Goal: Task Accomplishment & Management: Use online tool/utility

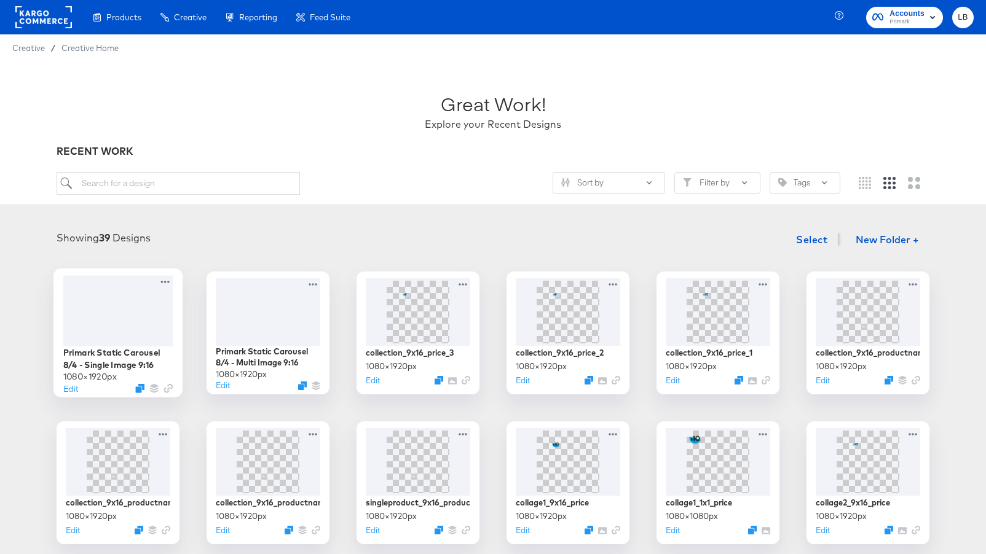
click at [112, 328] on div at bounding box center [118, 310] width 110 height 71
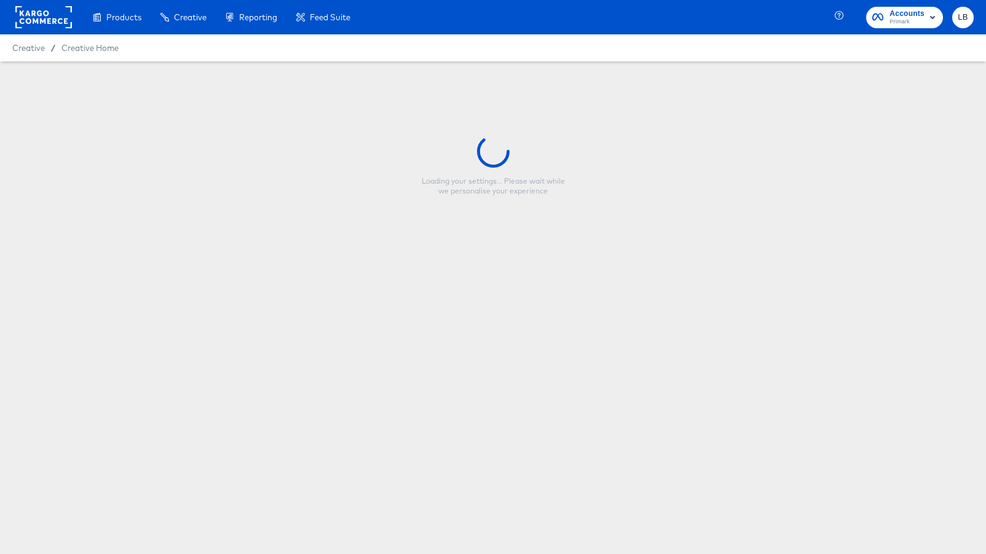
type input "Primark Static Carousel 8/4 - Single Image 9:16"
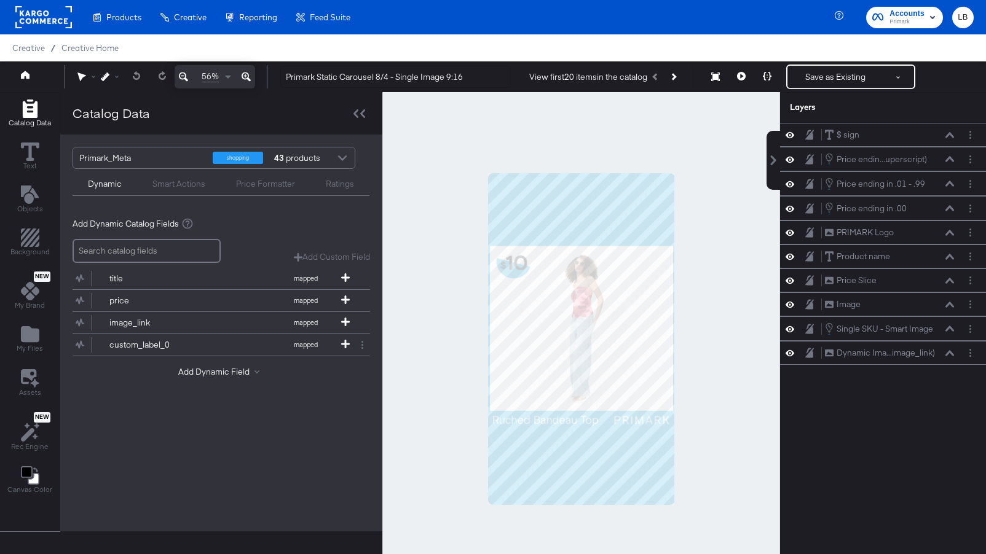
click at [745, 357] on div at bounding box center [581, 339] width 398 height 494
click at [950, 132] on button at bounding box center [950, 135] width 10 height 7
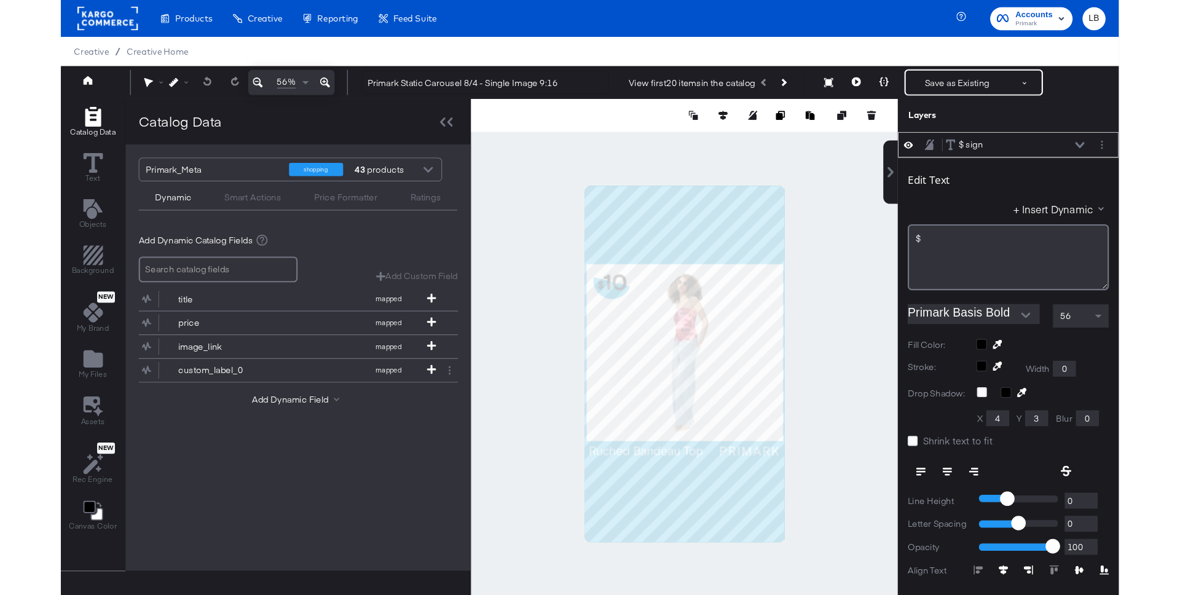
scroll to position [12, 0]
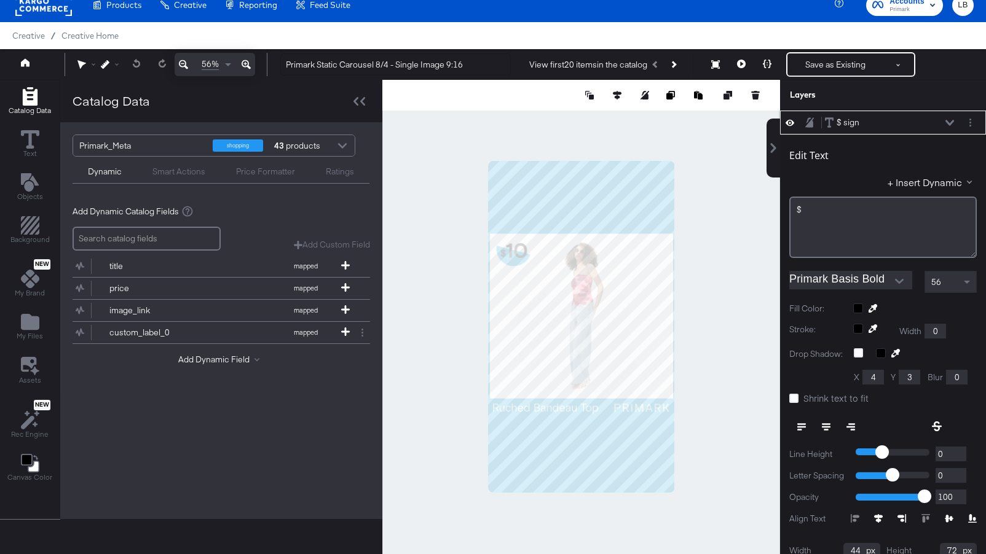
click at [948, 120] on icon at bounding box center [949, 123] width 9 height 6
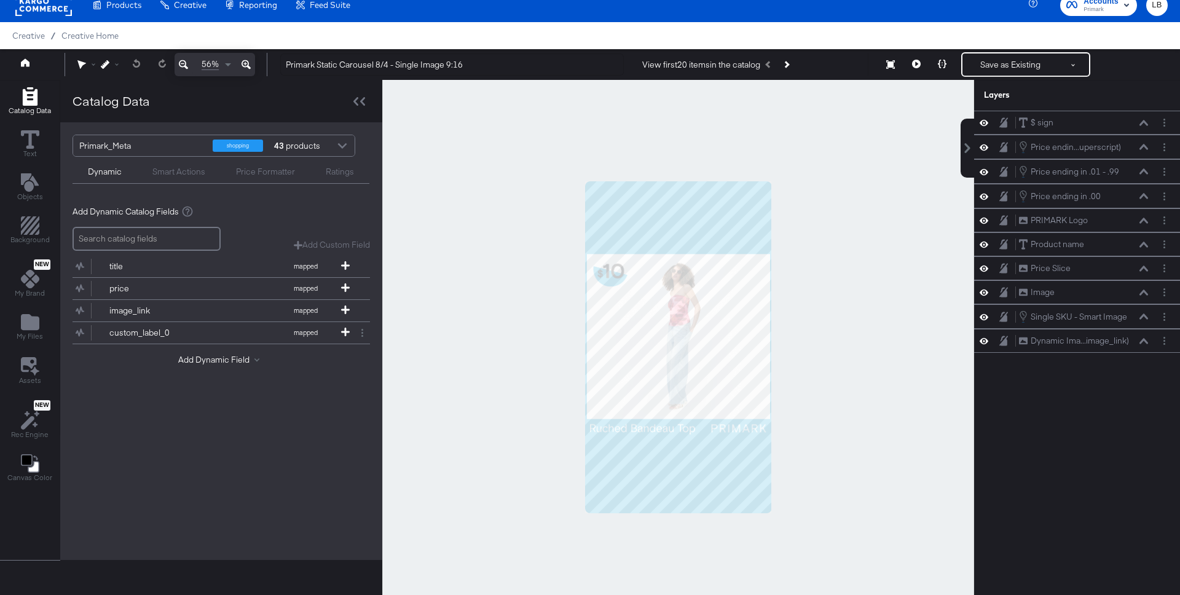
drag, startPoint x: 811, startPoint y: 448, endPoint x: 533, endPoint y: 231, distance: 352.9
click at [533, 231] on div at bounding box center [678, 347] width 592 height 534
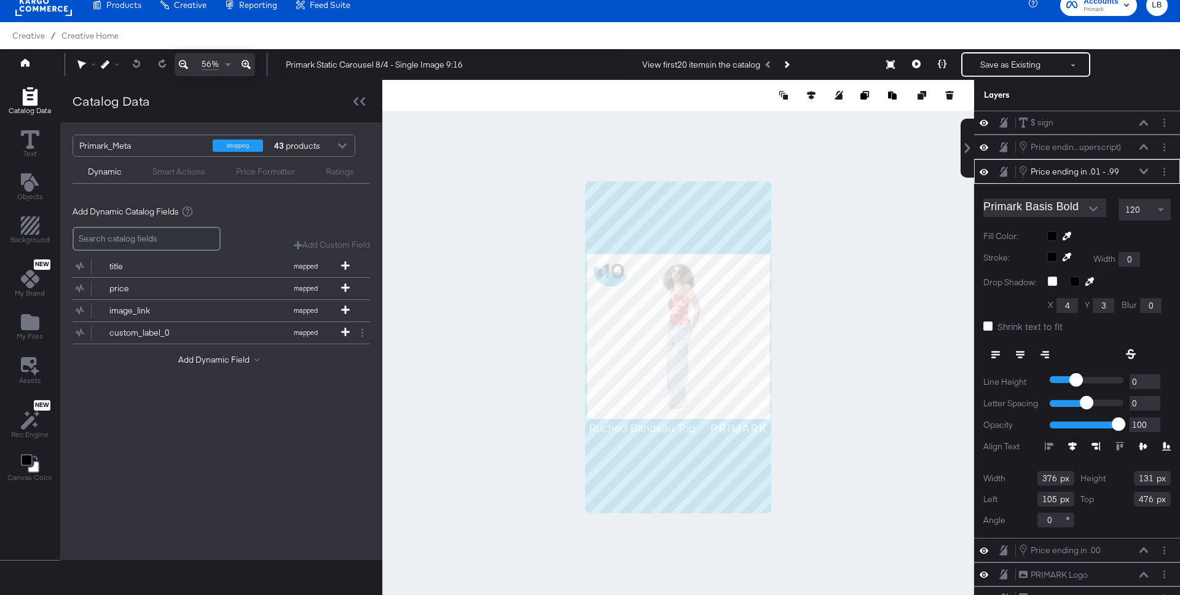
click at [880, 229] on div at bounding box center [678, 347] width 592 height 534
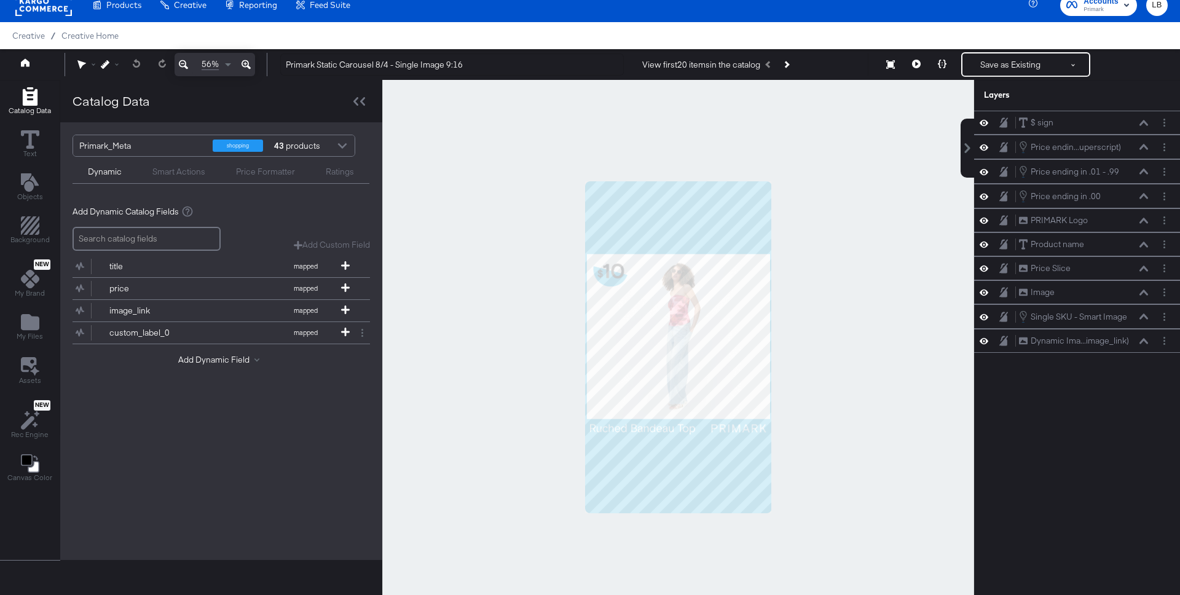
scroll to position [122, 0]
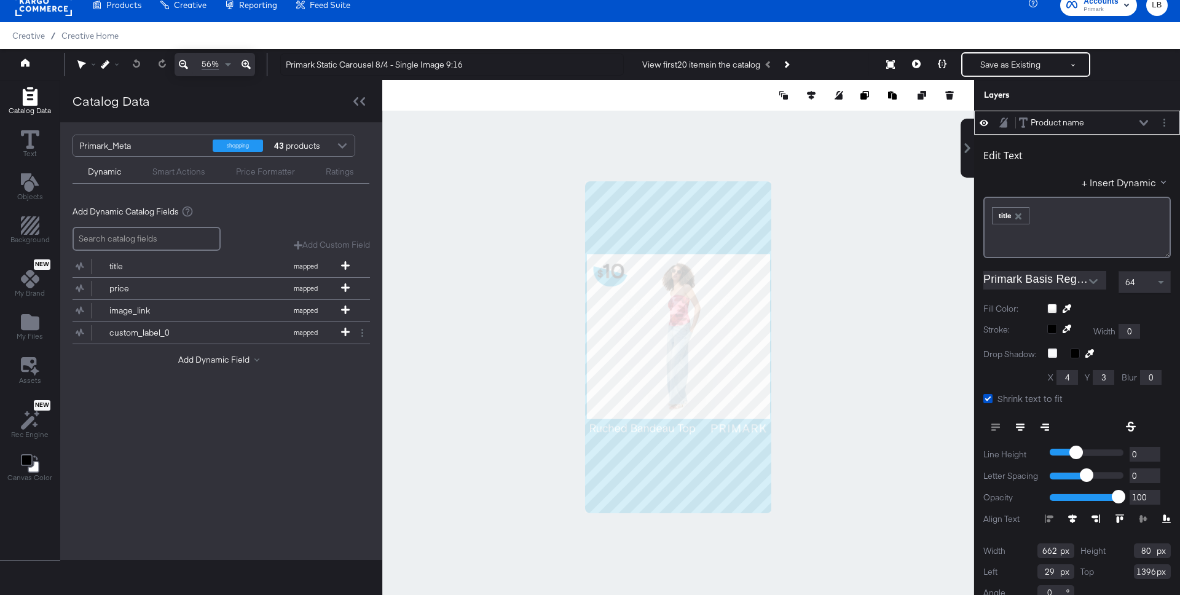
click at [869, 240] on div at bounding box center [678, 347] width 592 height 534
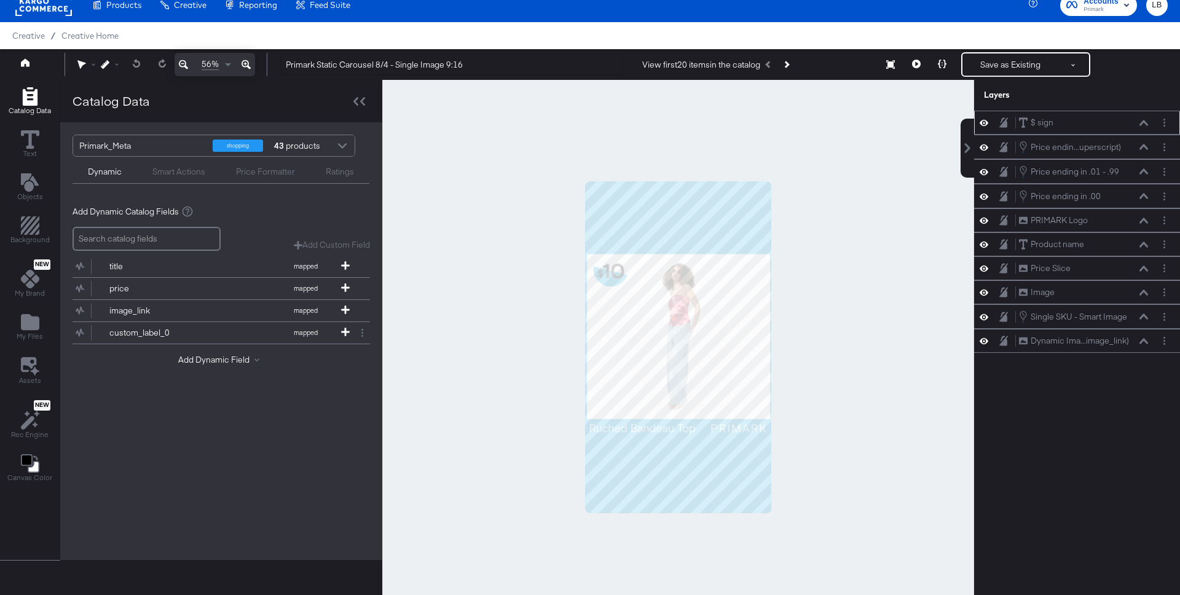
click at [985, 121] on icon at bounding box center [1144, 123] width 9 height 6
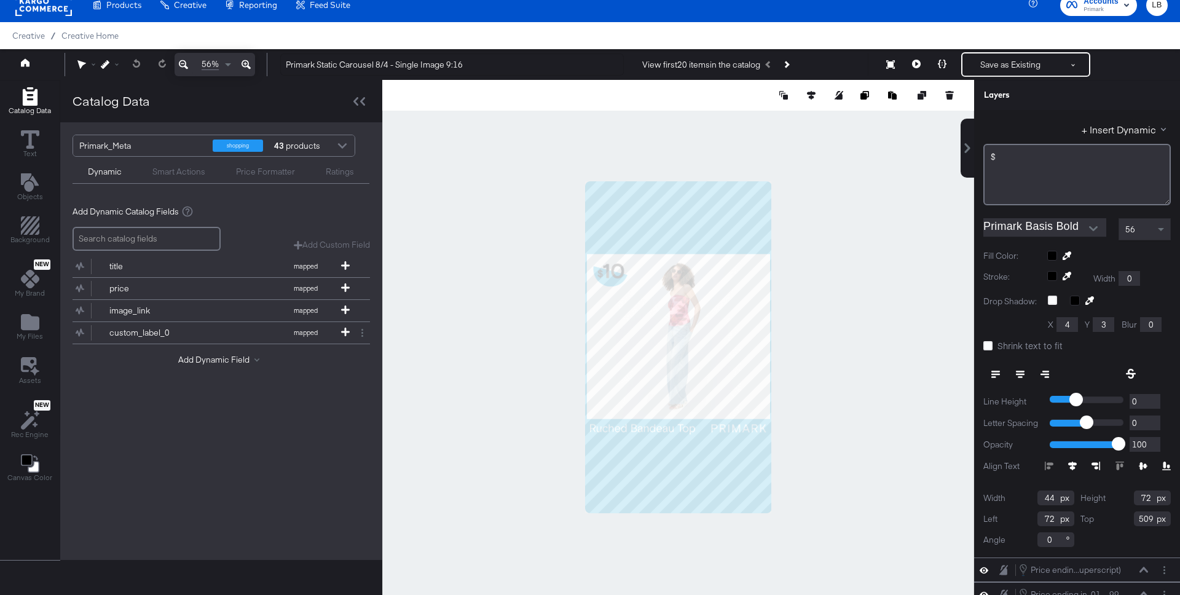
scroll to position [53, 0]
drag, startPoint x: 1145, startPoint y: 518, endPoint x: 1111, endPoint y: 518, distance: 33.8
click at [985, 518] on div "Top 509" at bounding box center [1126, 518] width 91 height 15
type input "9"
click at [985, 540] on div "Width 44 Height 72 Left 72 Top 9 Angle 0" at bounding box center [1077, 518] width 187 height 57
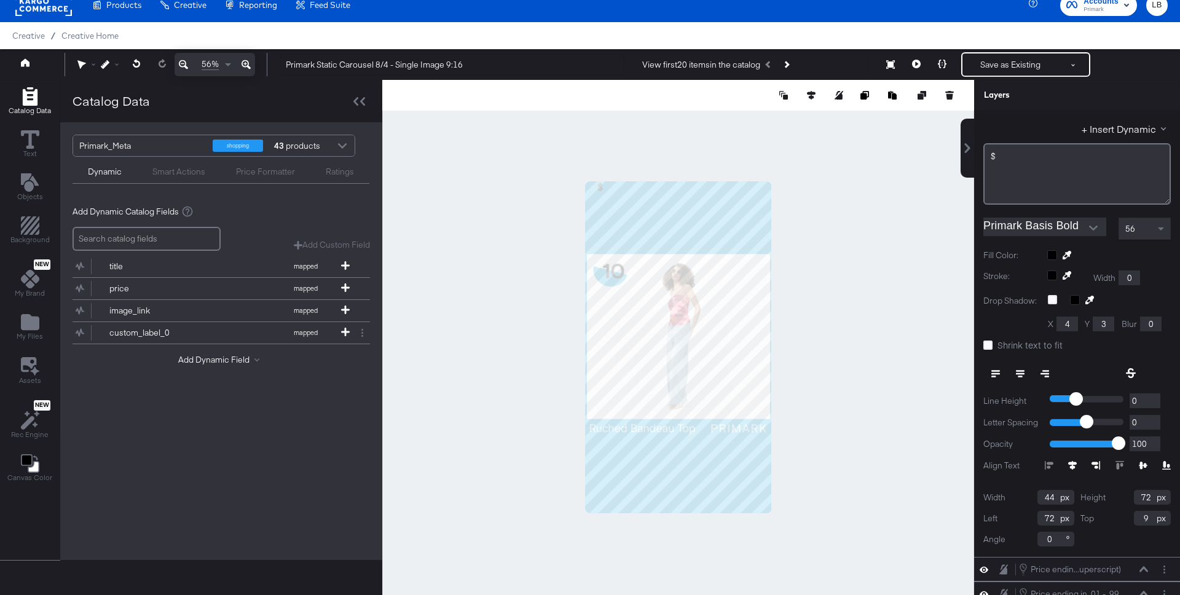
click at [985, 537] on div "Width 44 Height 72 Left 72 Top 9 Angle 0" at bounding box center [1077, 518] width 187 height 57
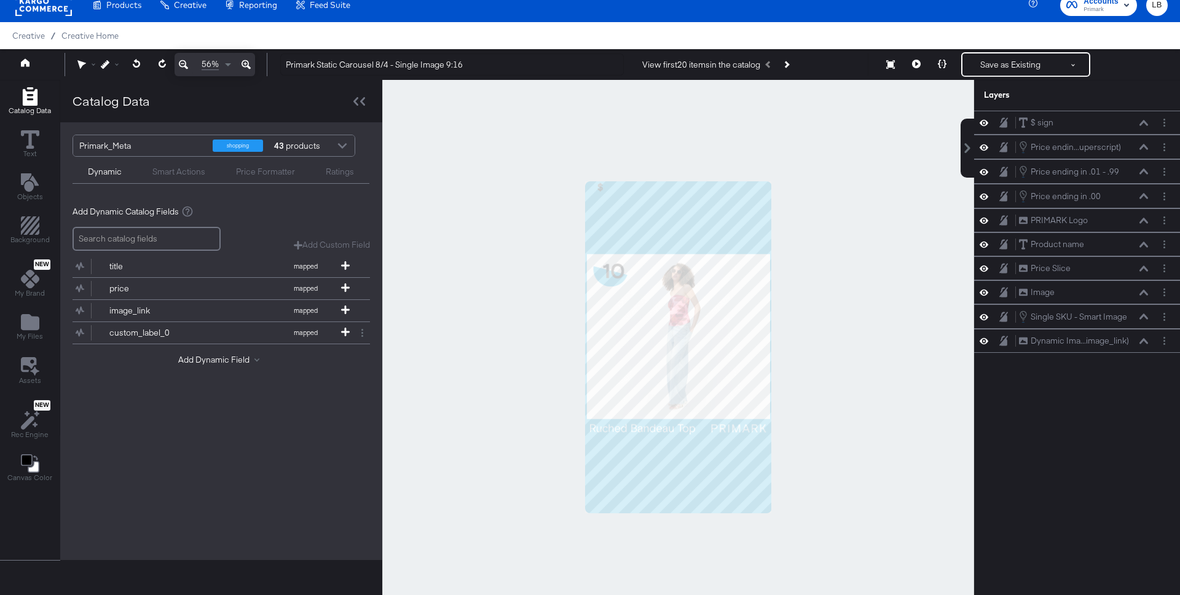
scroll to position [0, 0]
click at [985, 122] on icon at bounding box center [1144, 123] width 9 height 6
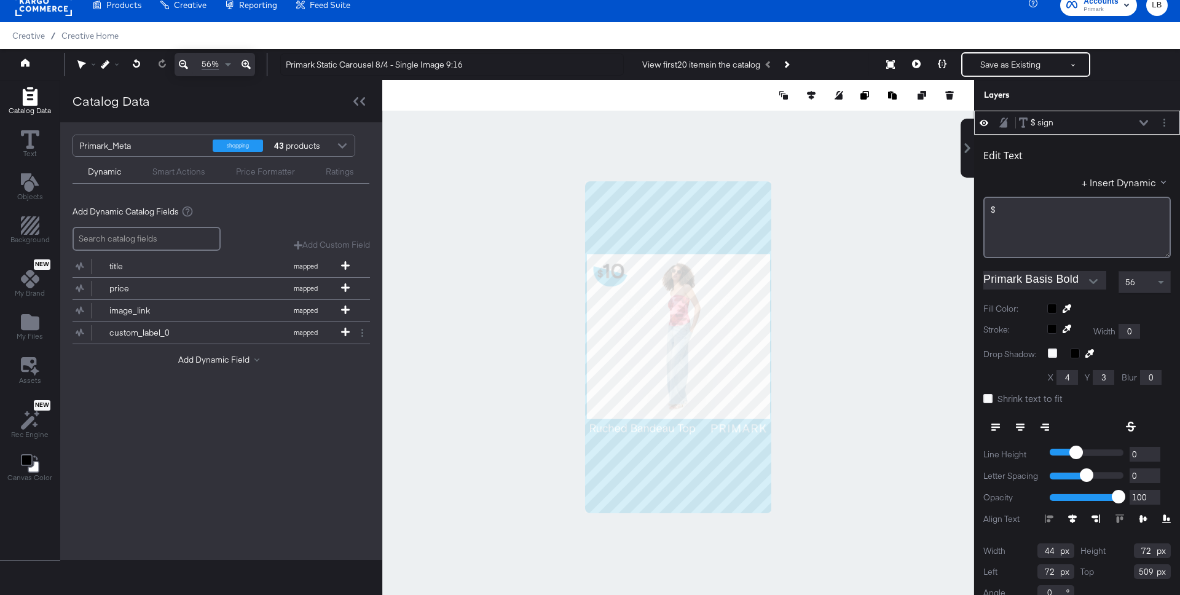
drag, startPoint x: 1144, startPoint y: 570, endPoint x: 1093, endPoint y: 570, distance: 51.0
click at [985, 554] on div "Top 509" at bounding box center [1126, 571] width 91 height 15
type input "9"
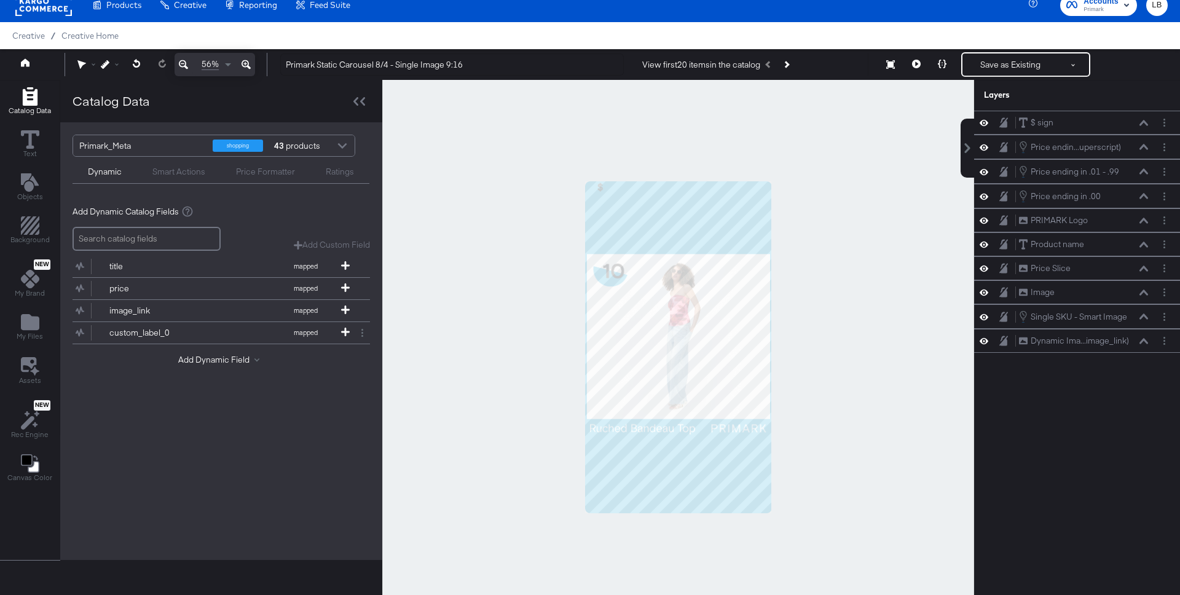
click at [940, 545] on div at bounding box center [678, 347] width 592 height 534
click at [985, 119] on button at bounding box center [1144, 122] width 10 height 7
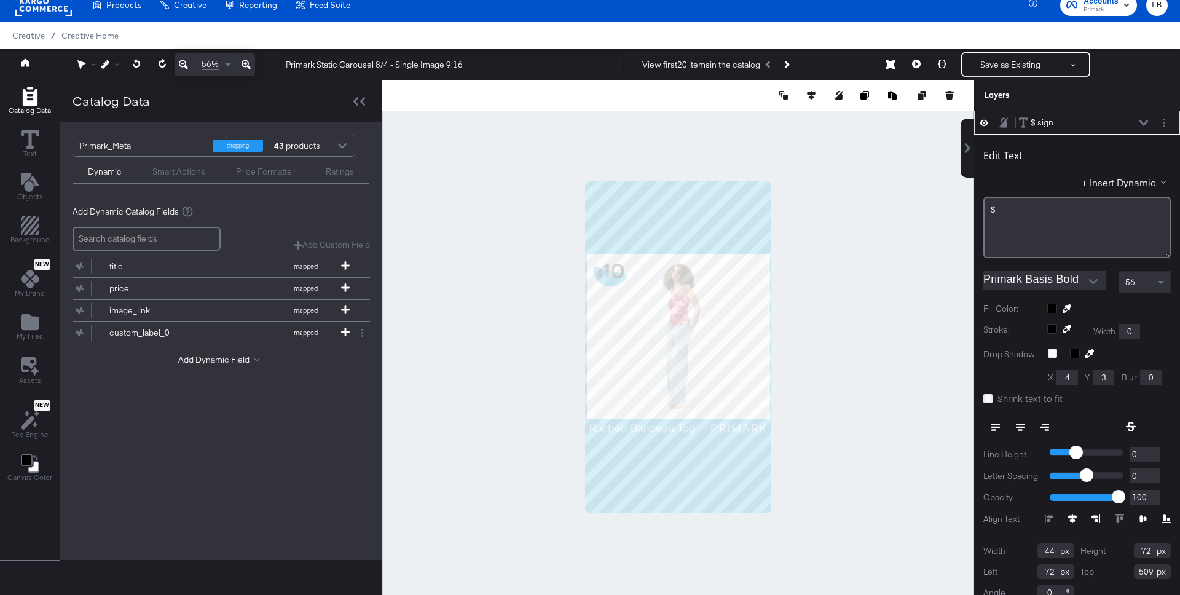
drag, startPoint x: 1145, startPoint y: 572, endPoint x: 1121, endPoint y: 572, distance: 23.4
click at [985, 554] on div "Top 509" at bounding box center [1126, 571] width 91 height 15
type input "209"
click at [985, 122] on icon at bounding box center [1144, 123] width 9 height 6
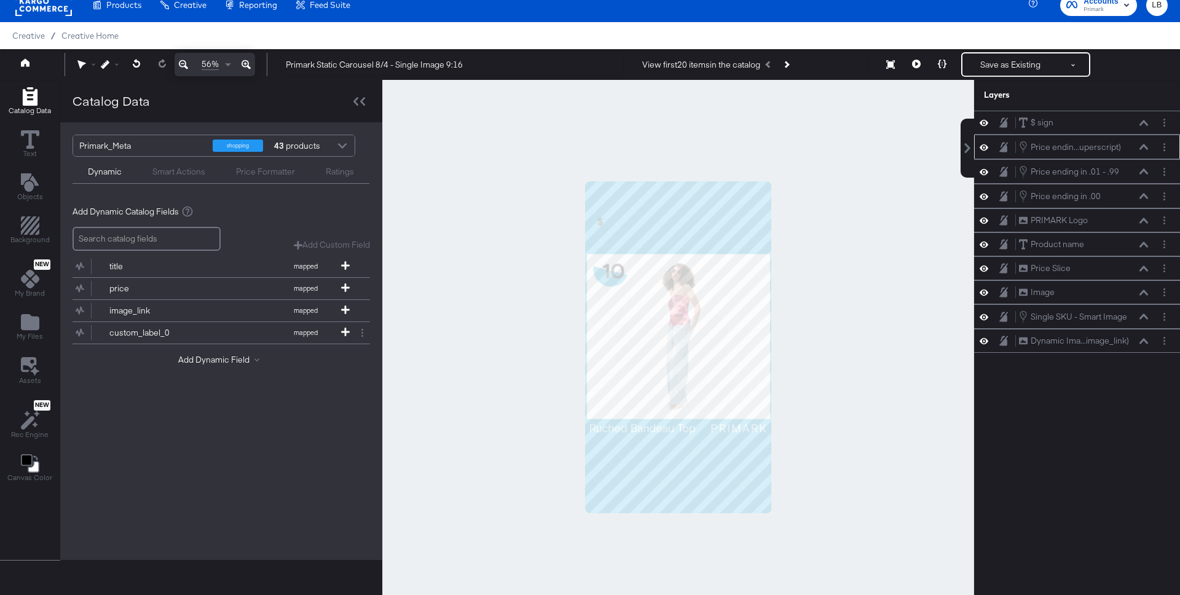
click at [985, 143] on button at bounding box center [1144, 146] width 10 height 7
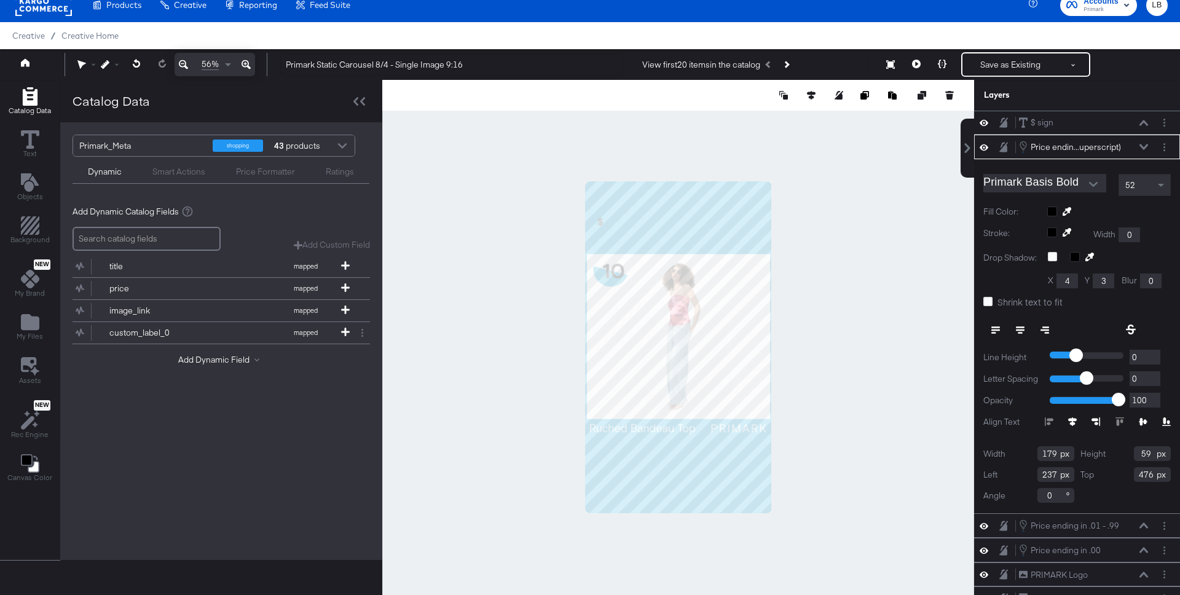
drag, startPoint x: 1145, startPoint y: 475, endPoint x: 1113, endPoint y: 475, distance: 32.6
click at [985, 475] on div "Top 476" at bounding box center [1126, 474] width 91 height 15
type input "176"
click at [985, 144] on icon at bounding box center [1144, 147] width 9 height 6
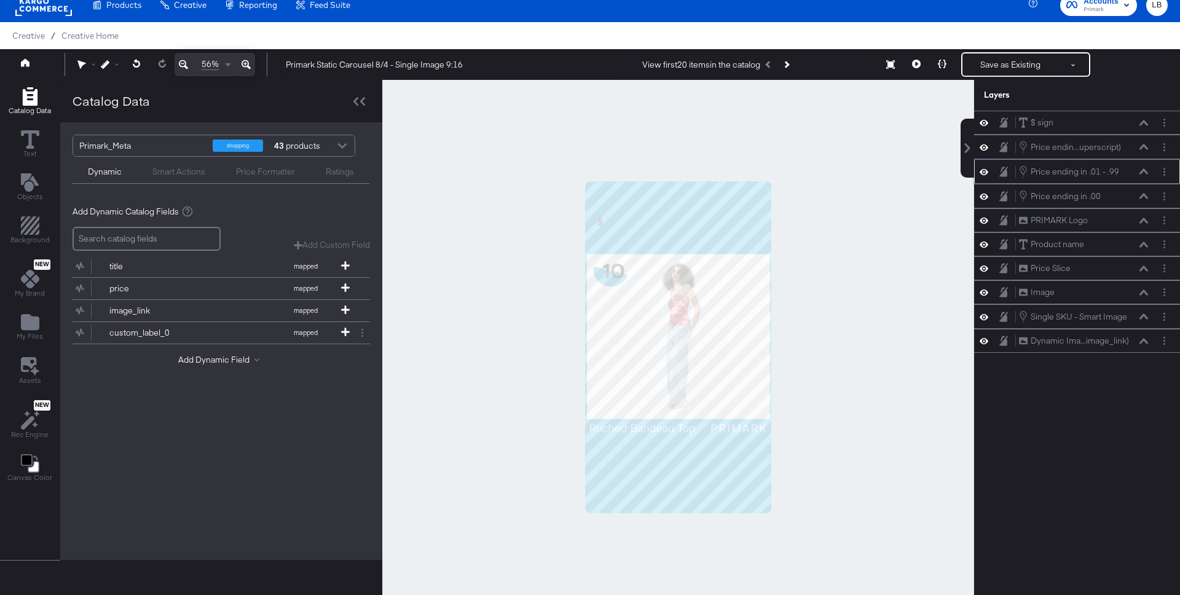
click at [985, 168] on button at bounding box center [1144, 171] width 10 height 7
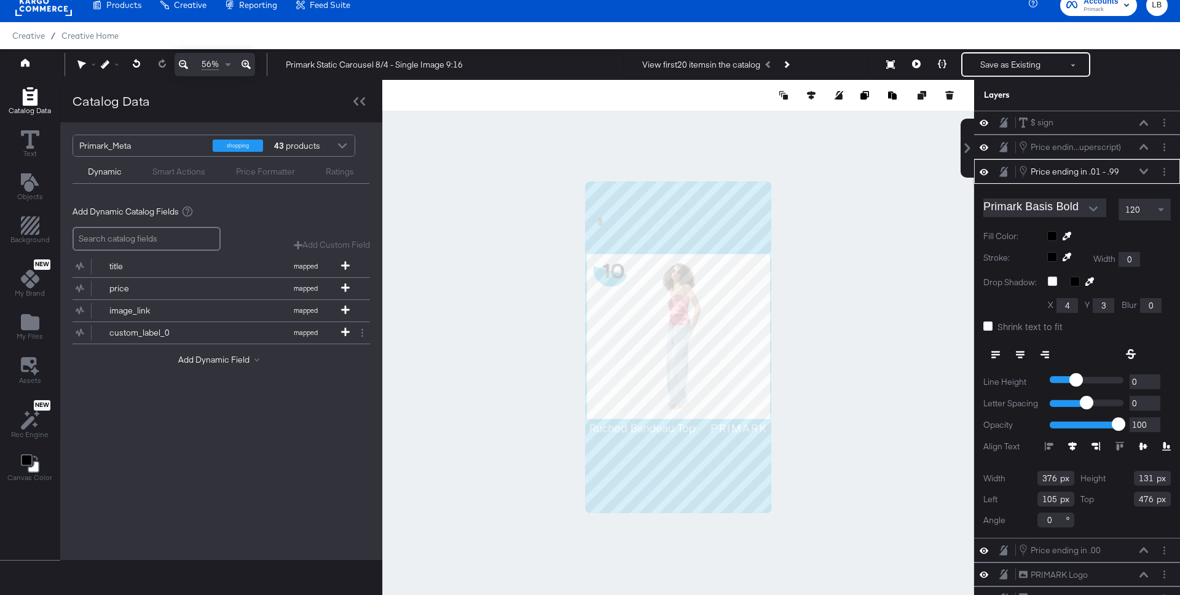
drag, startPoint x: 1145, startPoint y: 498, endPoint x: 1121, endPoint y: 498, distance: 24.0
click at [985, 498] on div "Top 476" at bounding box center [1126, 499] width 91 height 15
type input "176"
click at [985, 169] on icon at bounding box center [1144, 171] width 9 height 6
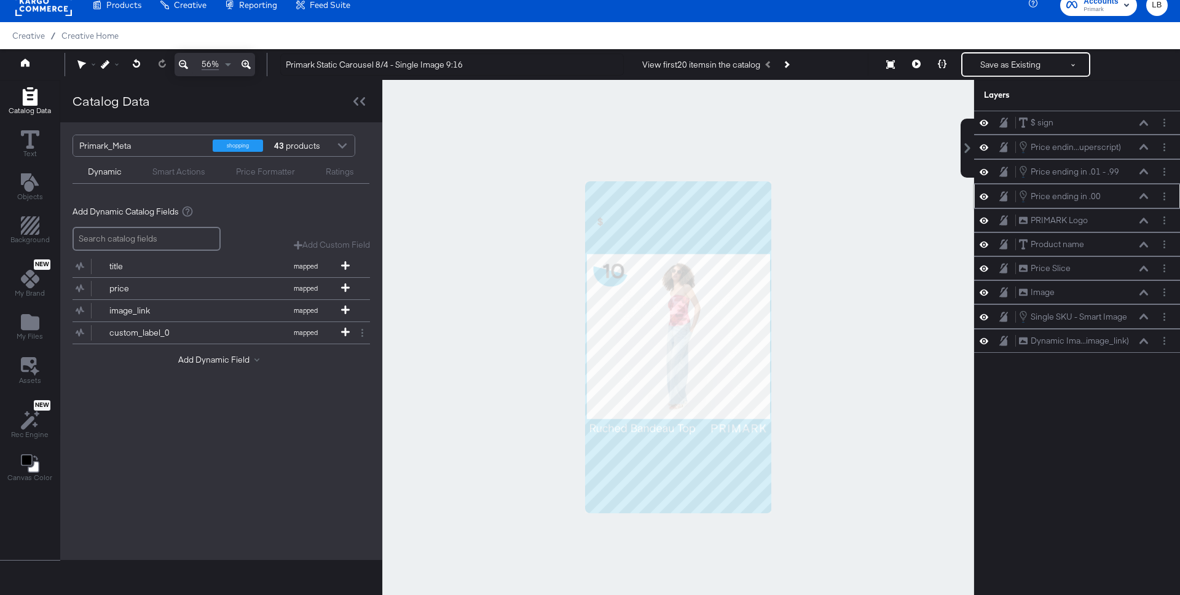
click at [985, 193] on icon at bounding box center [1144, 196] width 9 height 6
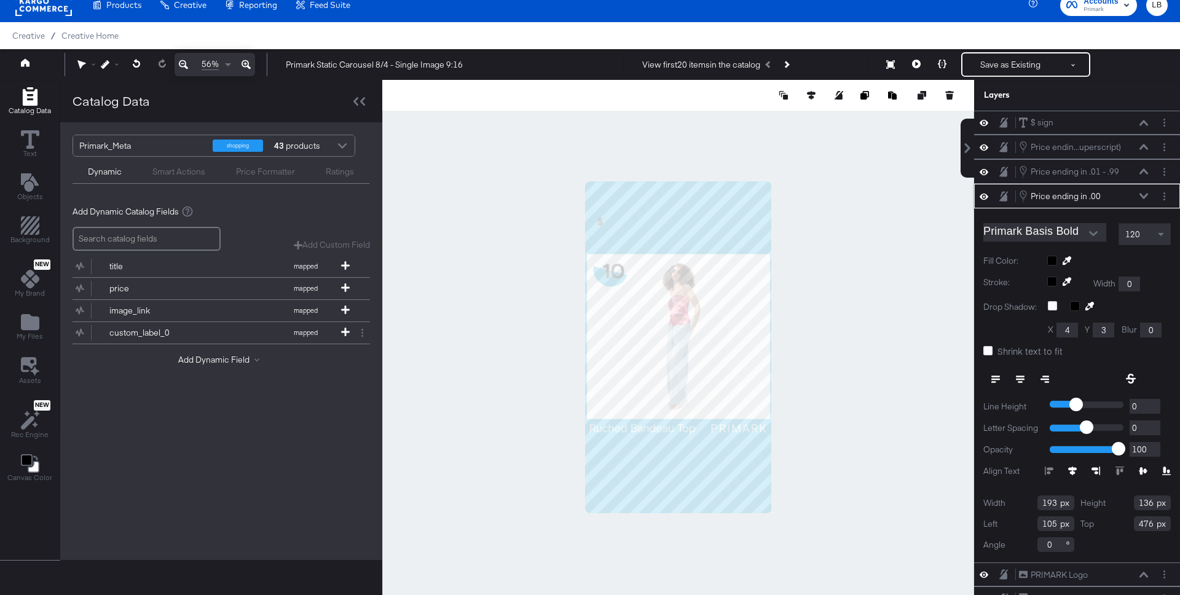
drag, startPoint x: 1143, startPoint y: 524, endPoint x: 1111, endPoint y: 524, distance: 32.0
click at [985, 524] on div "Top 476" at bounding box center [1126, 523] width 91 height 15
type input "176"
click at [985, 195] on icon at bounding box center [1144, 196] width 9 height 6
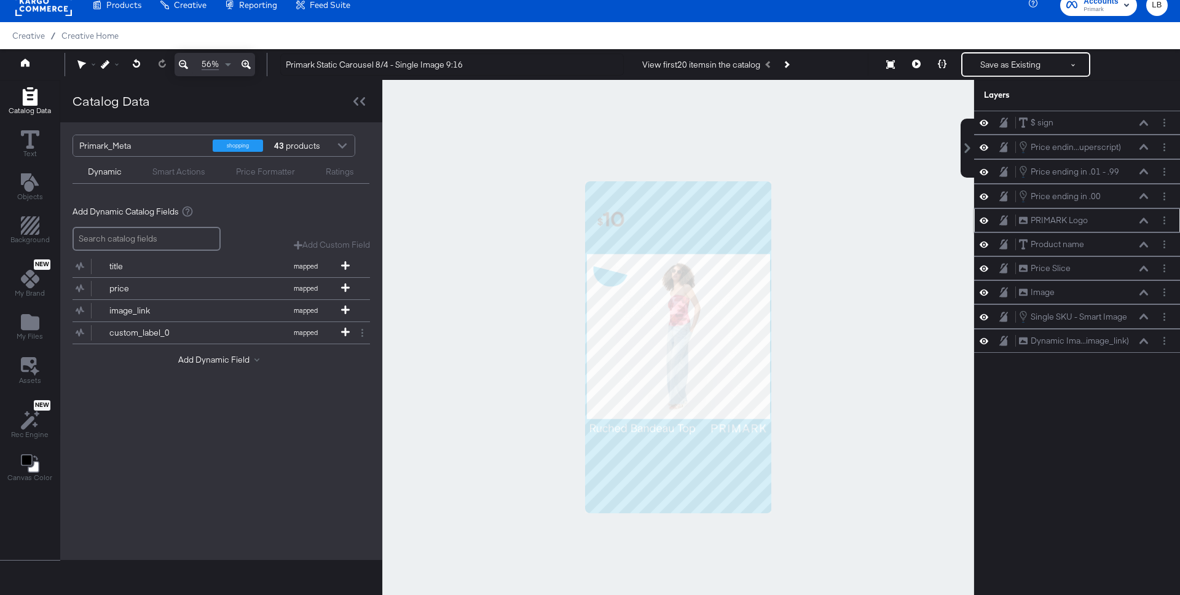
click at [985, 215] on div "PRIMARK Logo PRIMARK Logo" at bounding box center [1084, 220] width 130 height 13
click at [985, 217] on button at bounding box center [1144, 220] width 10 height 7
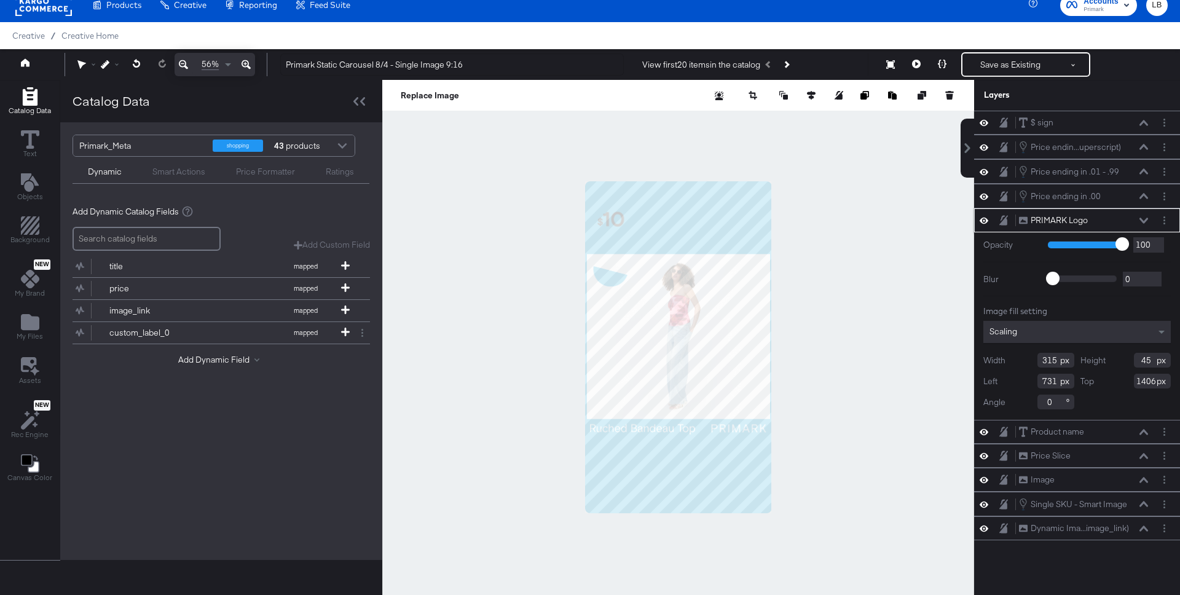
click at [985, 382] on input "1406" at bounding box center [1152, 381] width 37 height 15
type input "1106"
click at [985, 217] on button at bounding box center [1144, 220] width 10 height 7
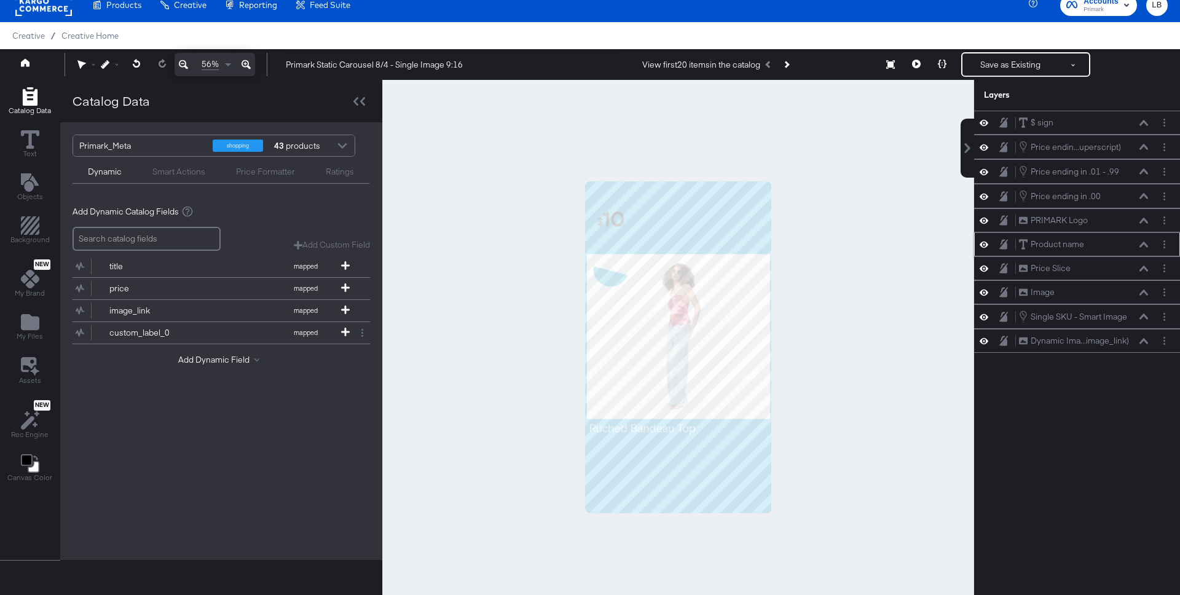
click at [985, 242] on icon at bounding box center [1144, 245] width 9 height 6
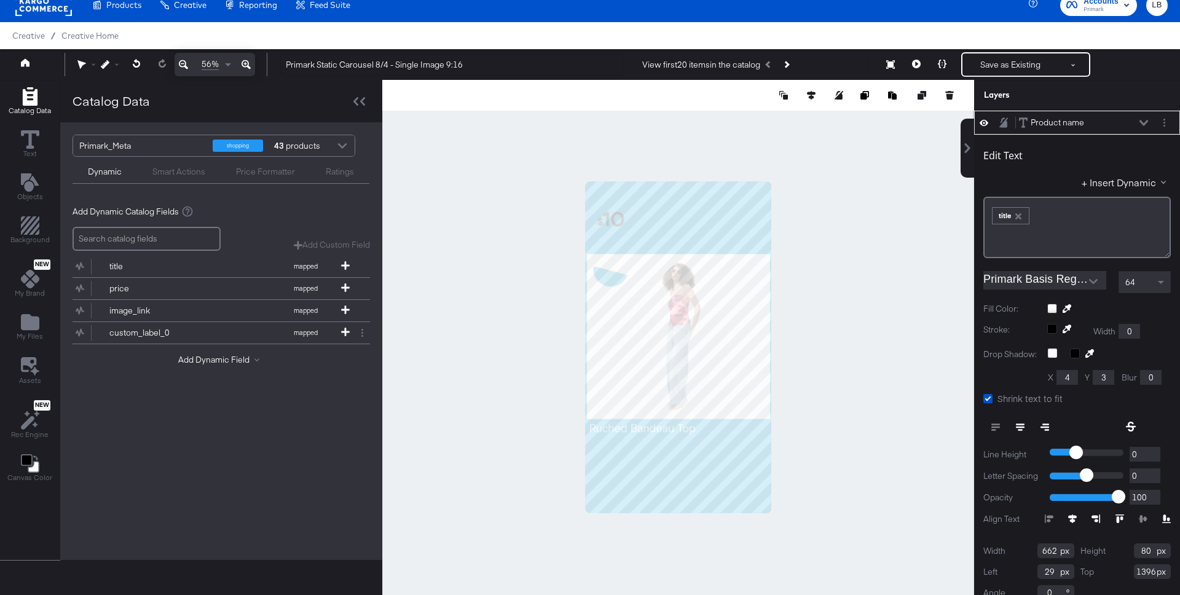
click at [985, 554] on input "1396" at bounding box center [1152, 571] width 37 height 15
type input "1096"
click at [985, 121] on icon at bounding box center [1144, 123] width 9 height 6
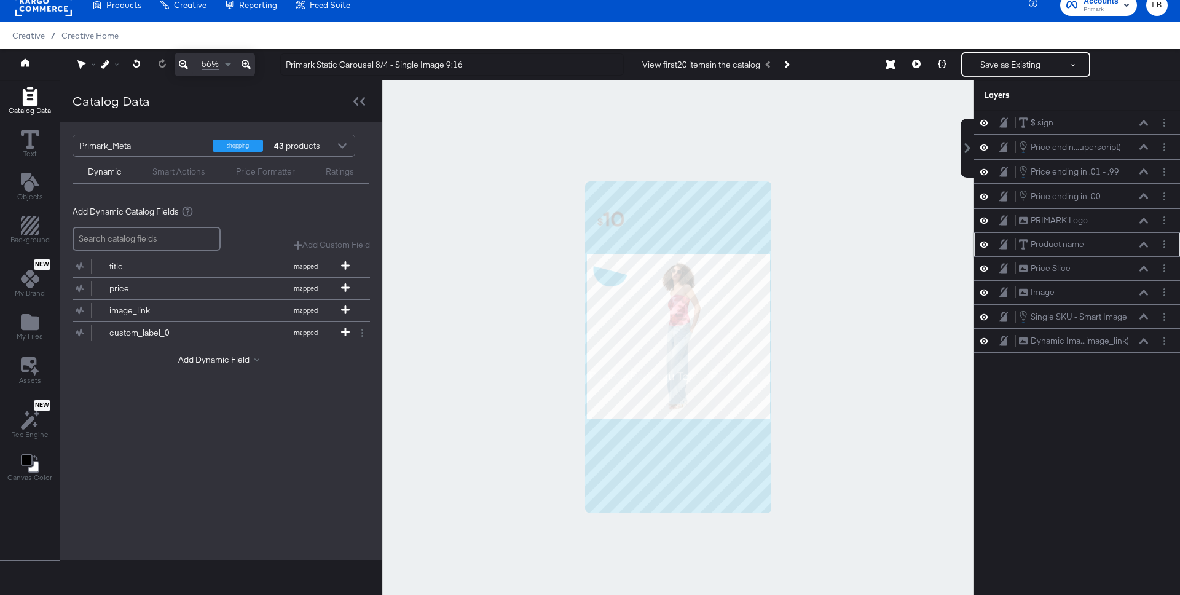
scroll to position [0, 0]
click at [985, 263] on div "Price Slice Price Slice" at bounding box center [1084, 268] width 130 height 13
click at [985, 264] on div "Price Slice Price Slice" at bounding box center [1084, 268] width 130 height 13
click at [985, 262] on div "Price Slice Price Slice" at bounding box center [1084, 268] width 130 height 13
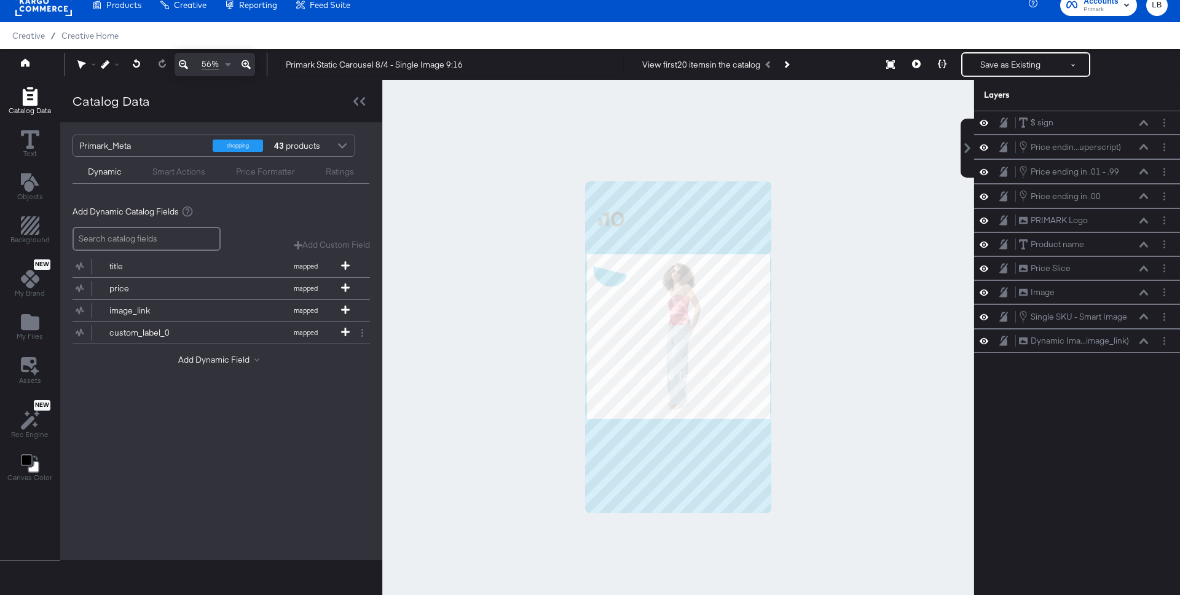
click at [985, 404] on div "$ sign $ sign Price endin...uperscript) Price ending in .01 - .99 (Superscript)…" at bounding box center [1077, 353] width 206 height 484
click at [985, 265] on button at bounding box center [1144, 268] width 10 height 7
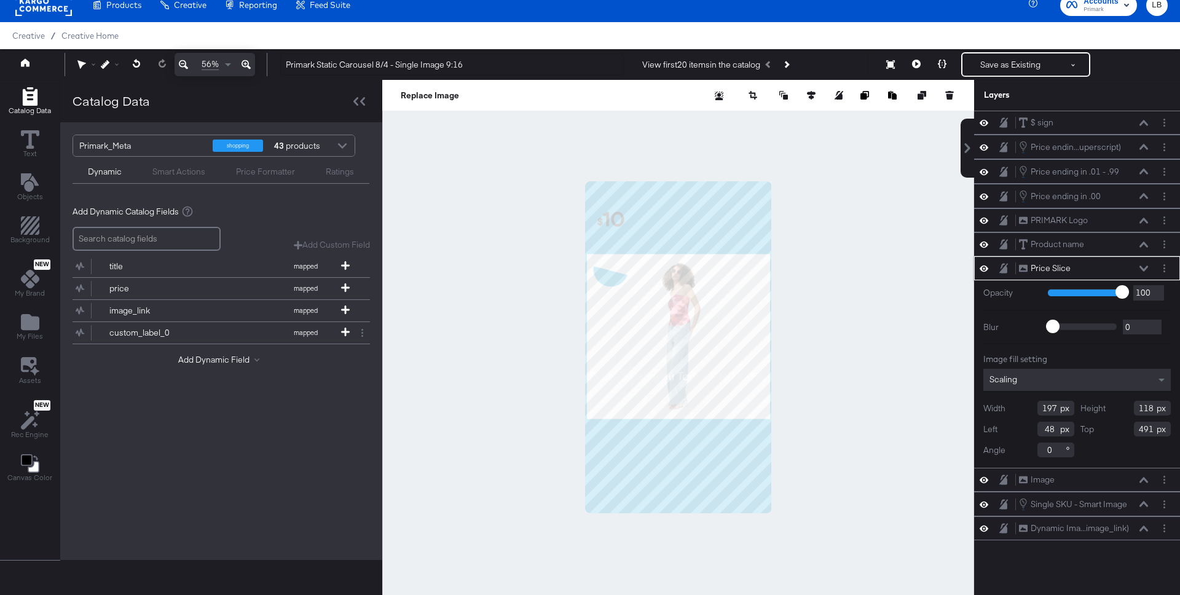
drag, startPoint x: 1145, startPoint y: 429, endPoint x: 1110, endPoint y: 429, distance: 35.7
click at [985, 429] on div "Top 491" at bounding box center [1126, 429] width 91 height 15
type input "191"
click at [985, 266] on icon at bounding box center [1144, 269] width 9 height 6
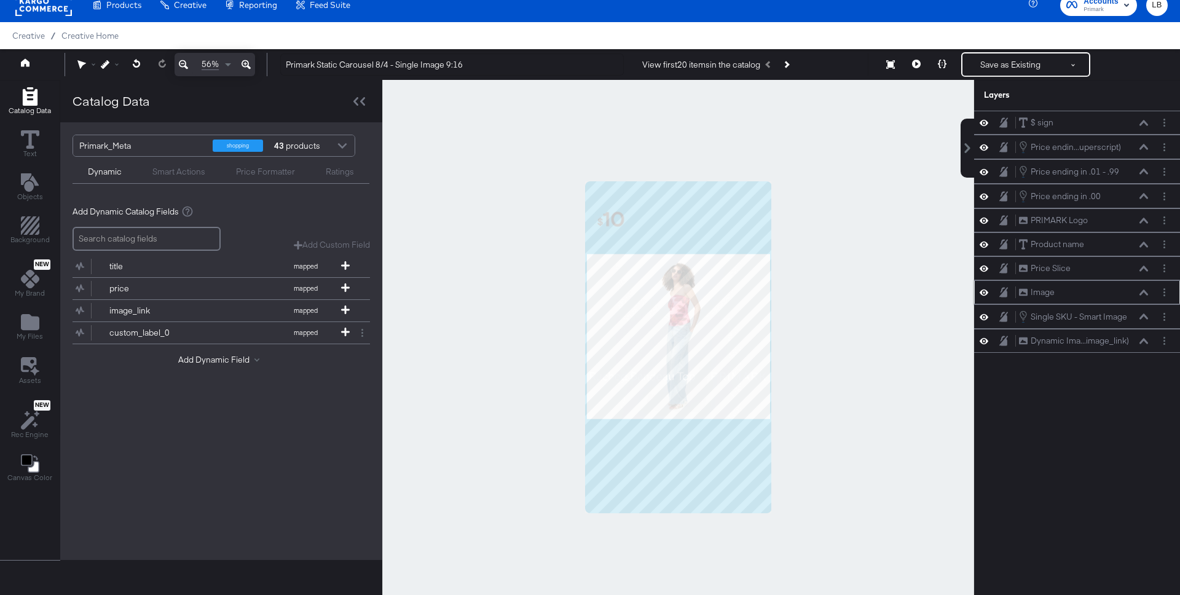
click at [985, 289] on button at bounding box center [1144, 292] width 10 height 7
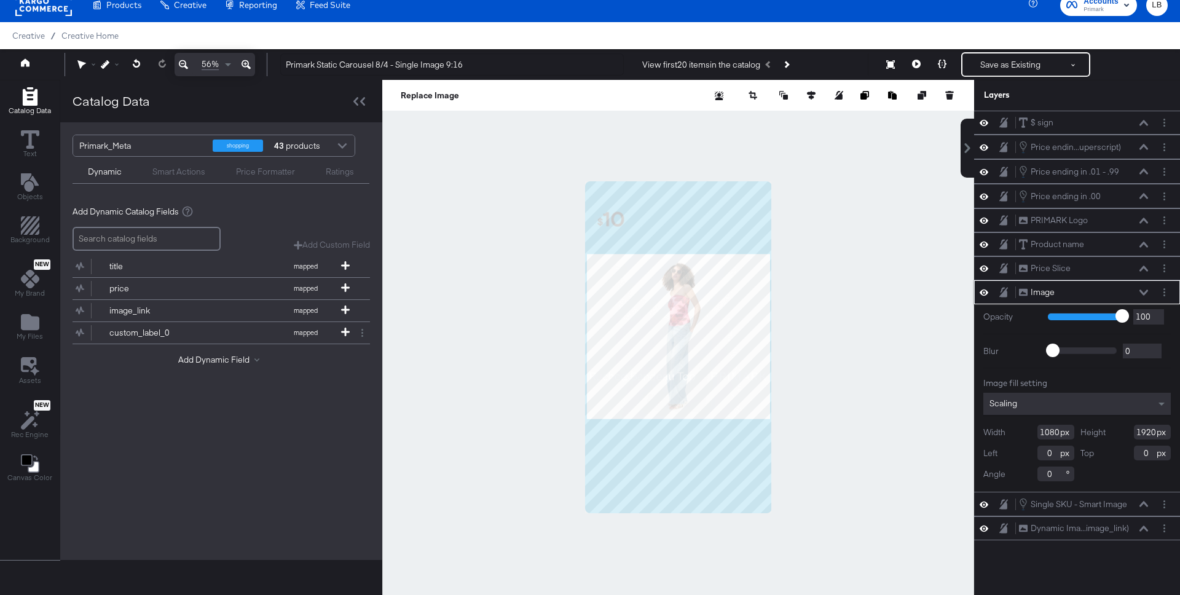
click at [985, 452] on input "0" at bounding box center [1152, 453] width 37 height 15
type input "3"
type input "0"
click at [985, 501] on icon at bounding box center [1144, 504] width 9 height 6
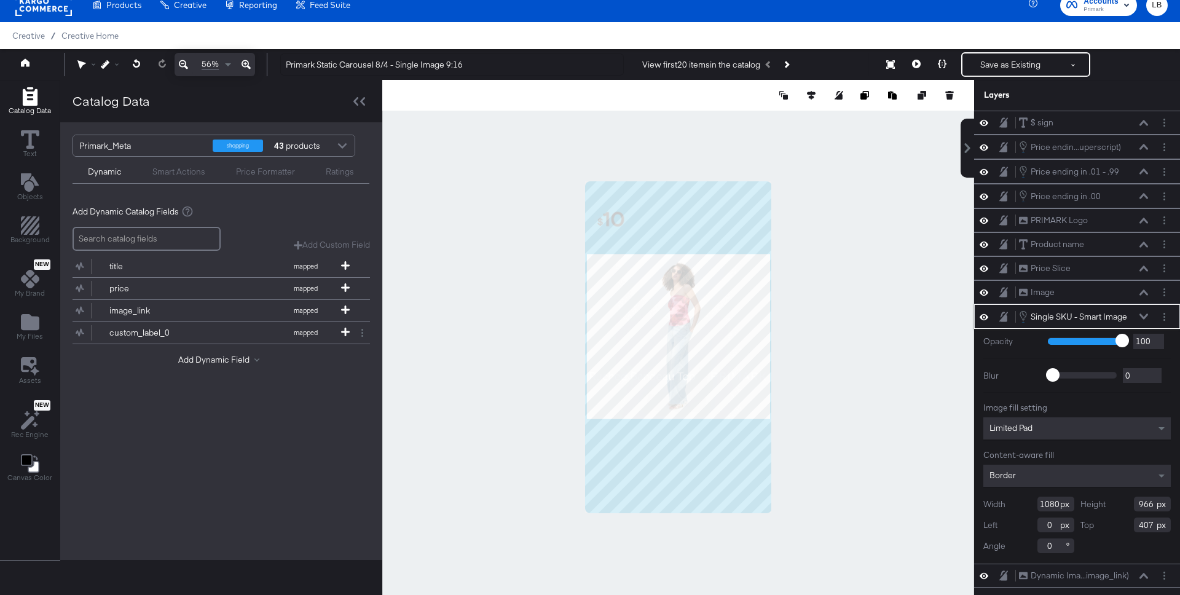
drag, startPoint x: 1145, startPoint y: 524, endPoint x: 1104, endPoint y: 524, distance: 41.2
click at [985, 524] on div "Top 407" at bounding box center [1126, 525] width 91 height 15
type input "107"
click at [985, 554] on icon at bounding box center [1144, 576] width 9 height 6
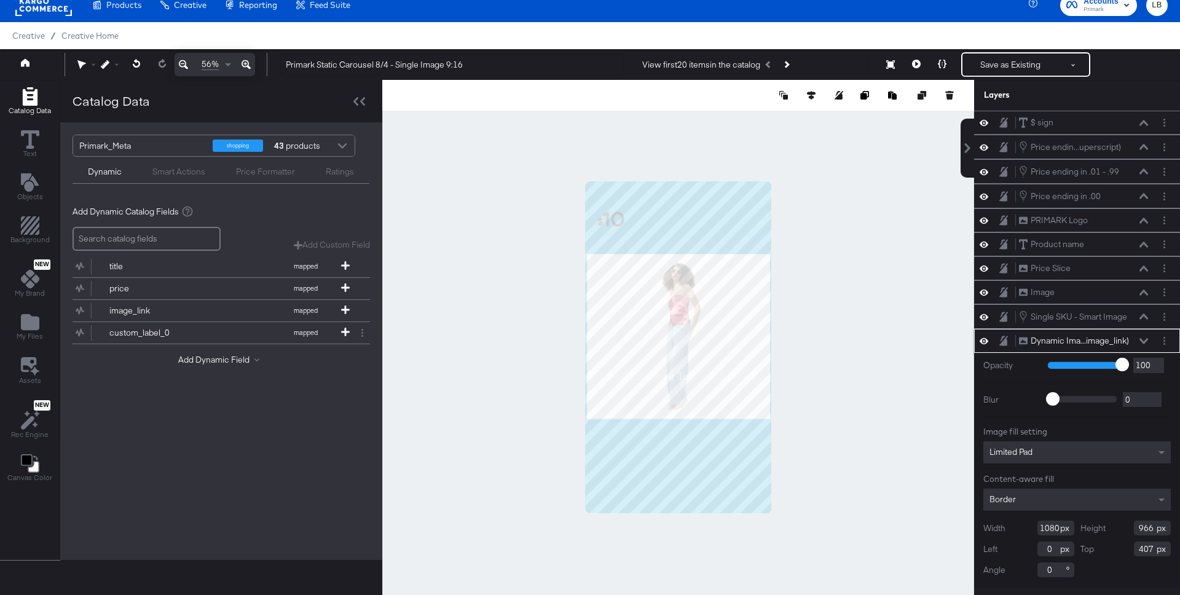
scroll to position [31, 0]
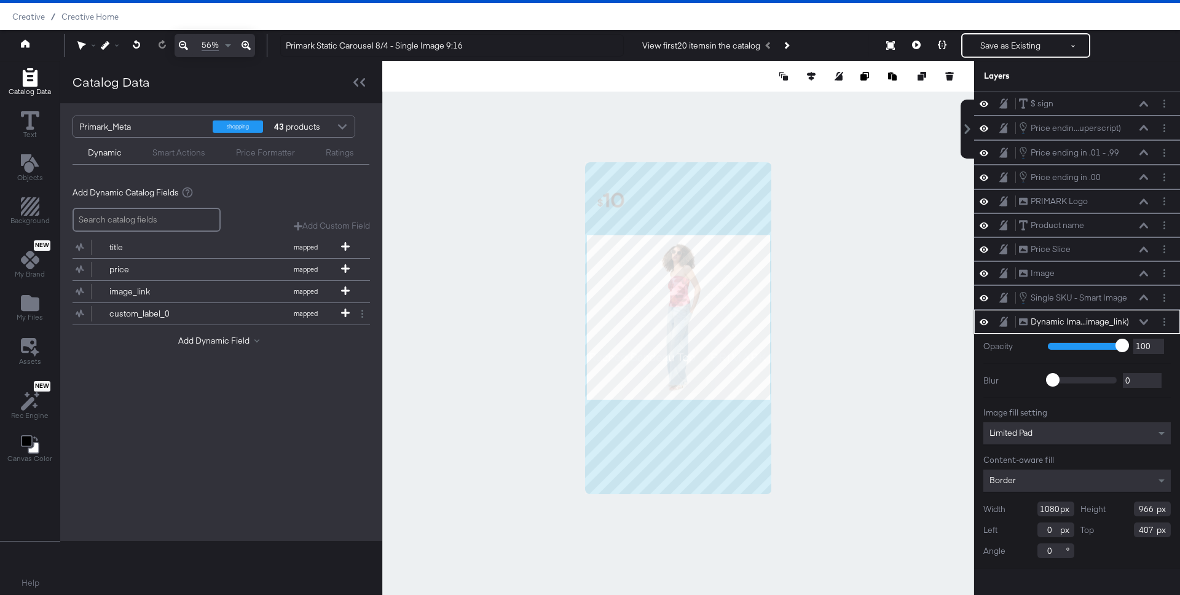
drag, startPoint x: 1144, startPoint y: 529, endPoint x: 1115, endPoint y: 529, distance: 28.9
click at [985, 529] on div "Top 407" at bounding box center [1126, 529] width 91 height 15
type input "107"
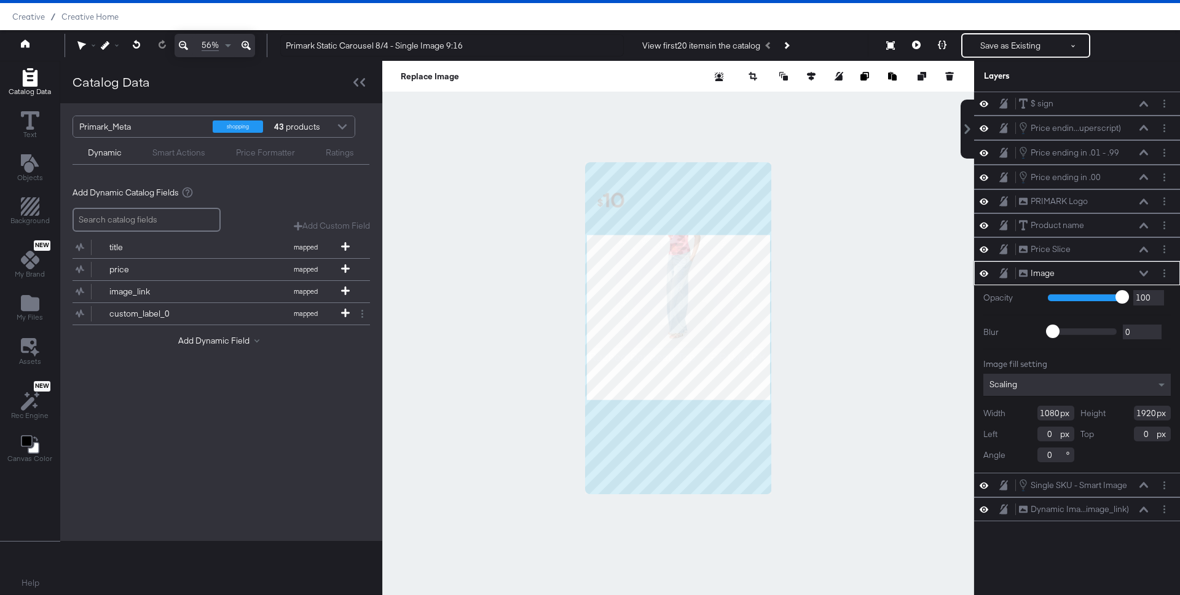
click at [985, 432] on input "0" at bounding box center [1152, 434] width 37 height 15
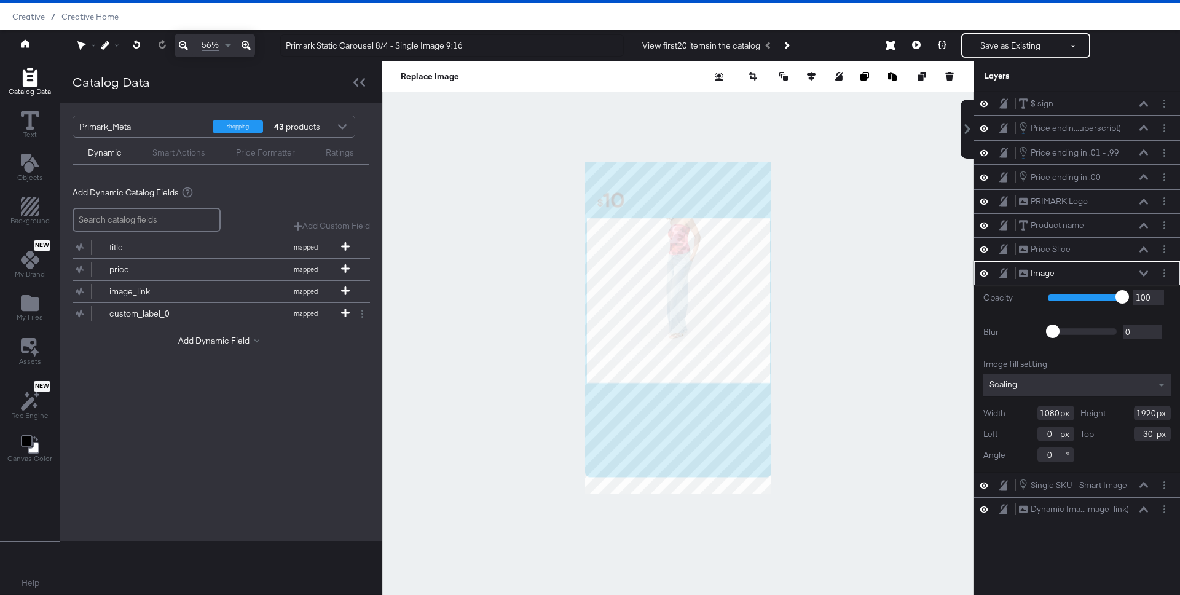
type input "-300"
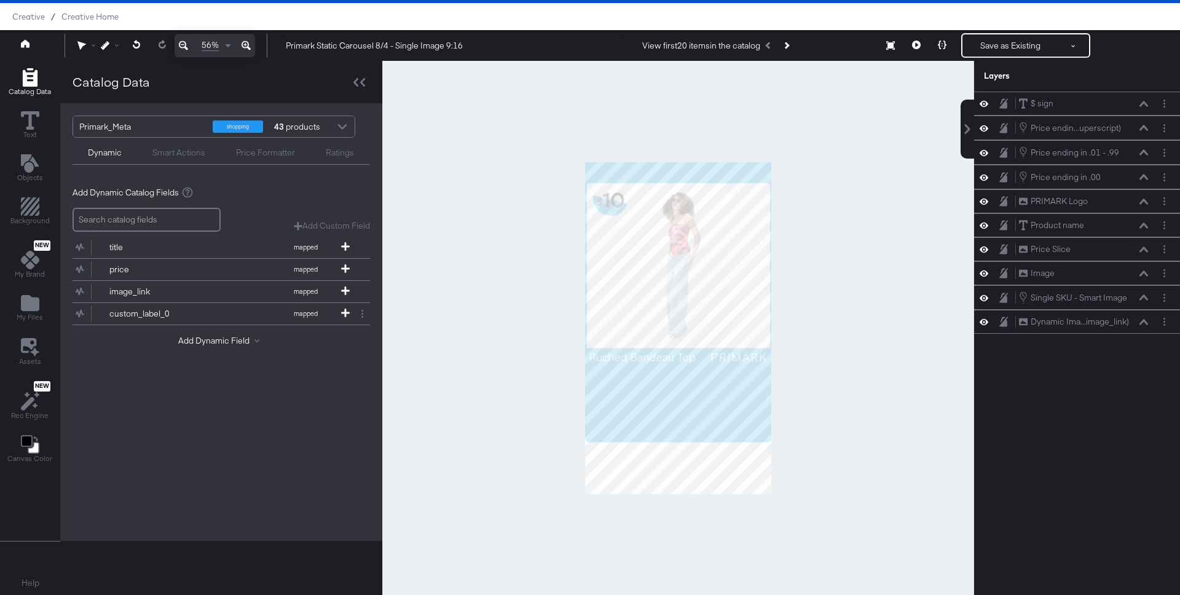
click at [854, 437] on div at bounding box center [678, 328] width 592 height 534
click at [34, 167] on icon "Add Text" at bounding box center [30, 163] width 18 height 18
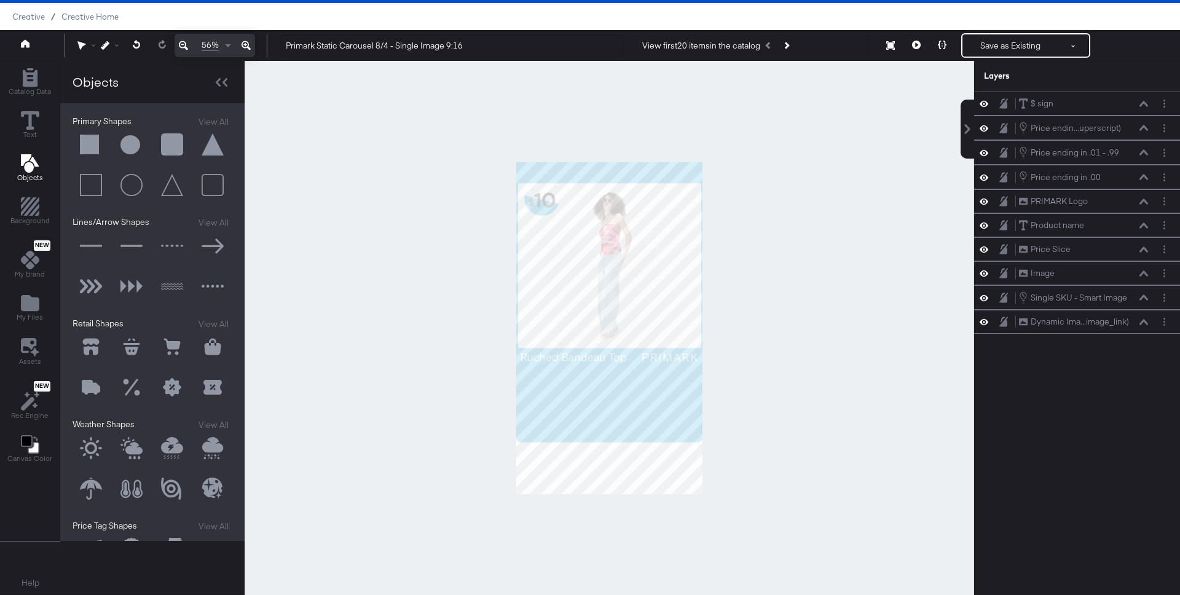
click at [87, 133] on button at bounding box center [91, 145] width 37 height 37
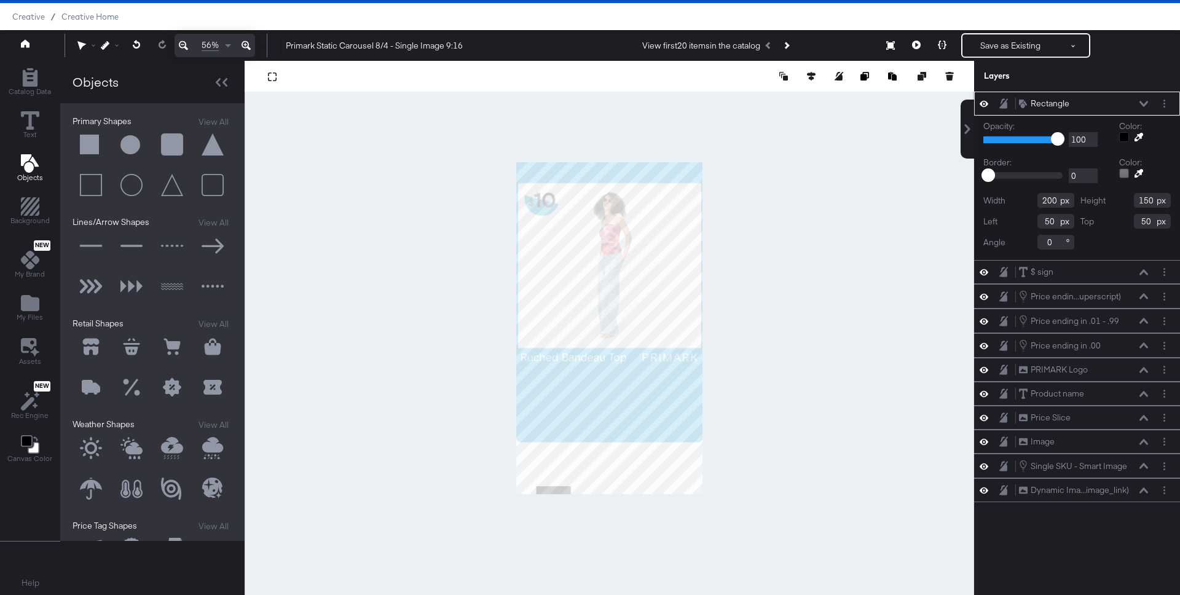
type input "0"
type input "1465"
type input "619"
type input "464"
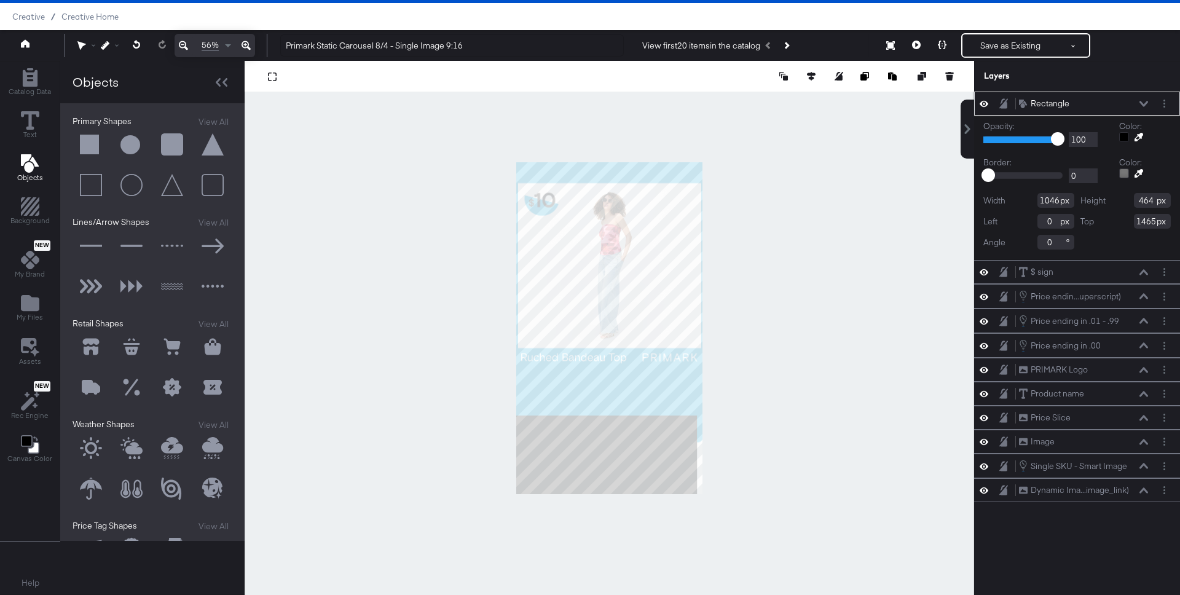
click at [704, 451] on div at bounding box center [610, 328] width 730 height 534
type input "1091"
type input "1196"
type input "733"
click at [985, 136] on icon at bounding box center [1139, 137] width 9 height 9
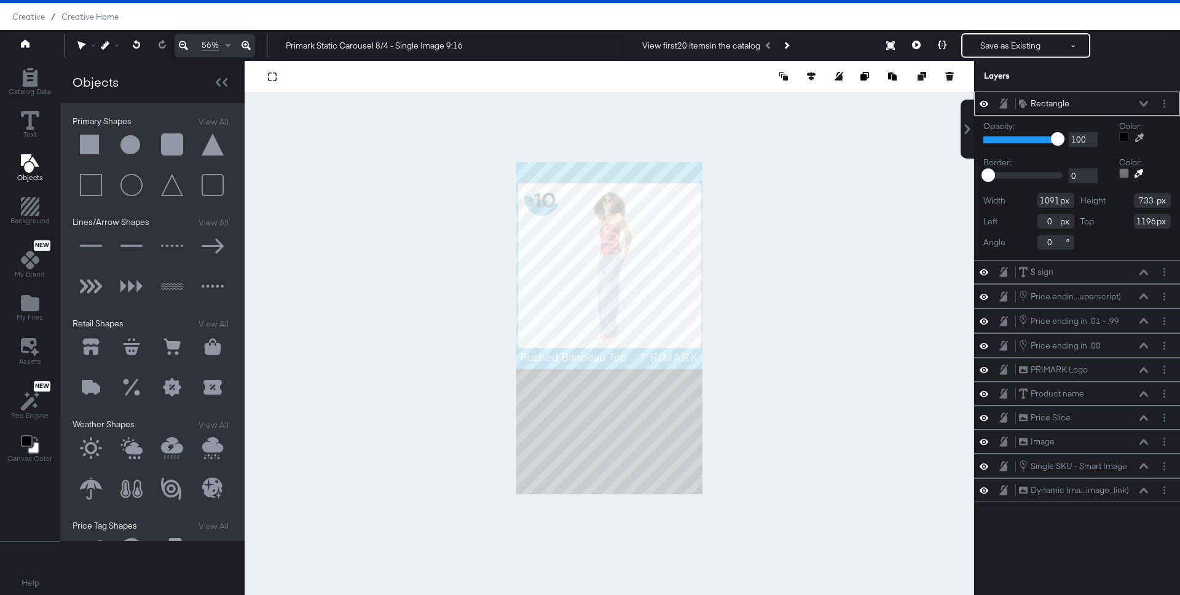
click at [684, 172] on div at bounding box center [609, 328] width 728 height 534
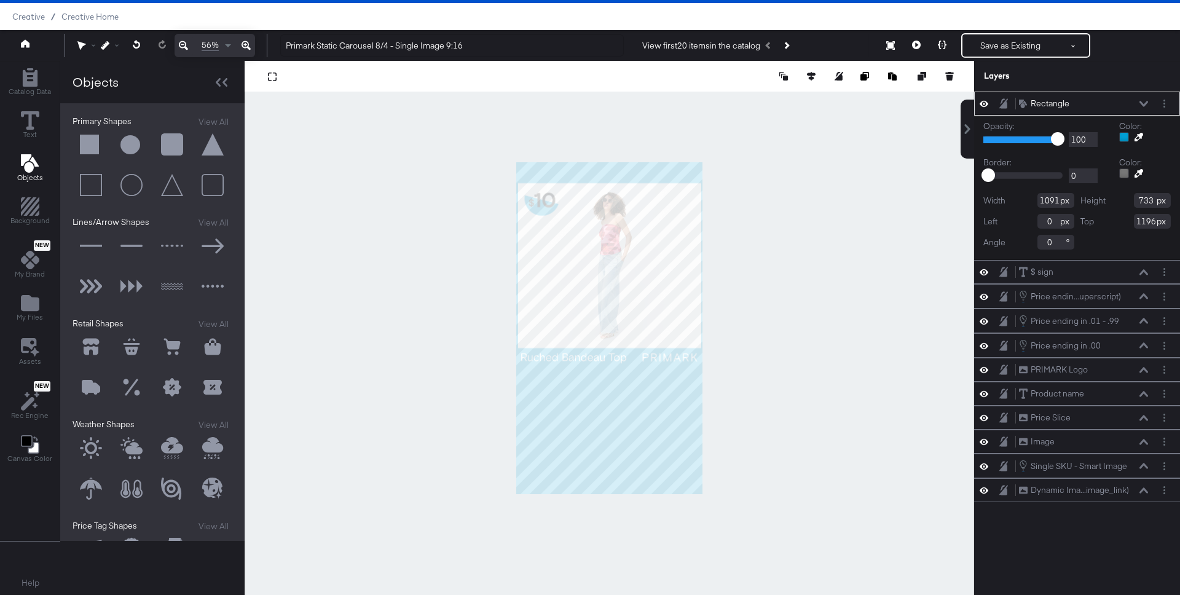
click at [806, 208] on div at bounding box center [610, 328] width 730 height 534
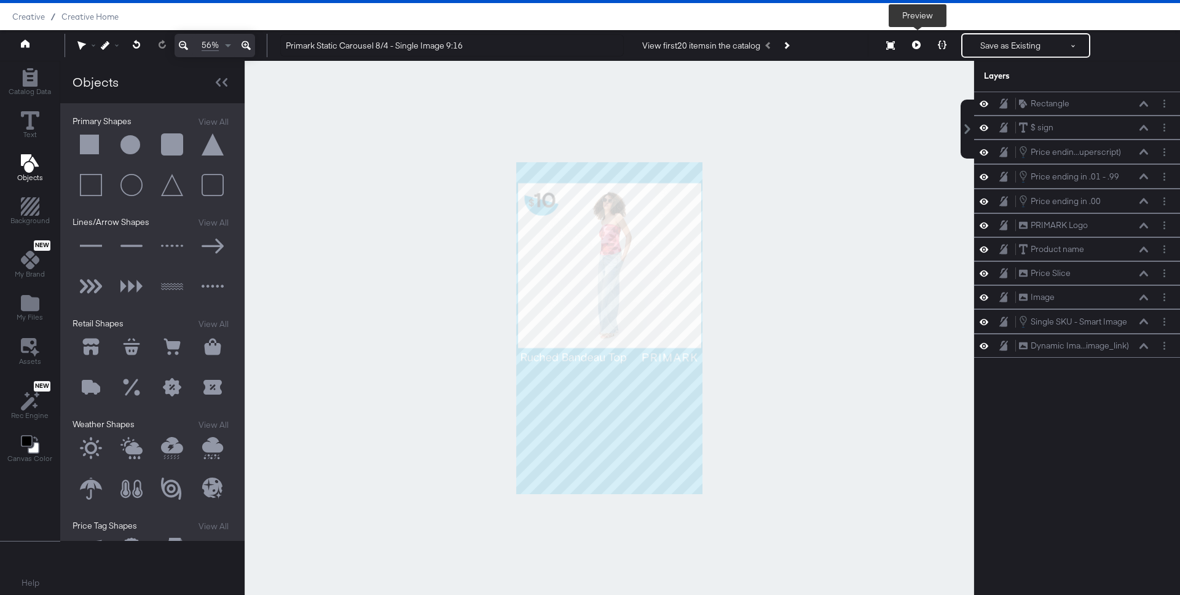
click at [911, 40] on button at bounding box center [917, 45] width 26 height 25
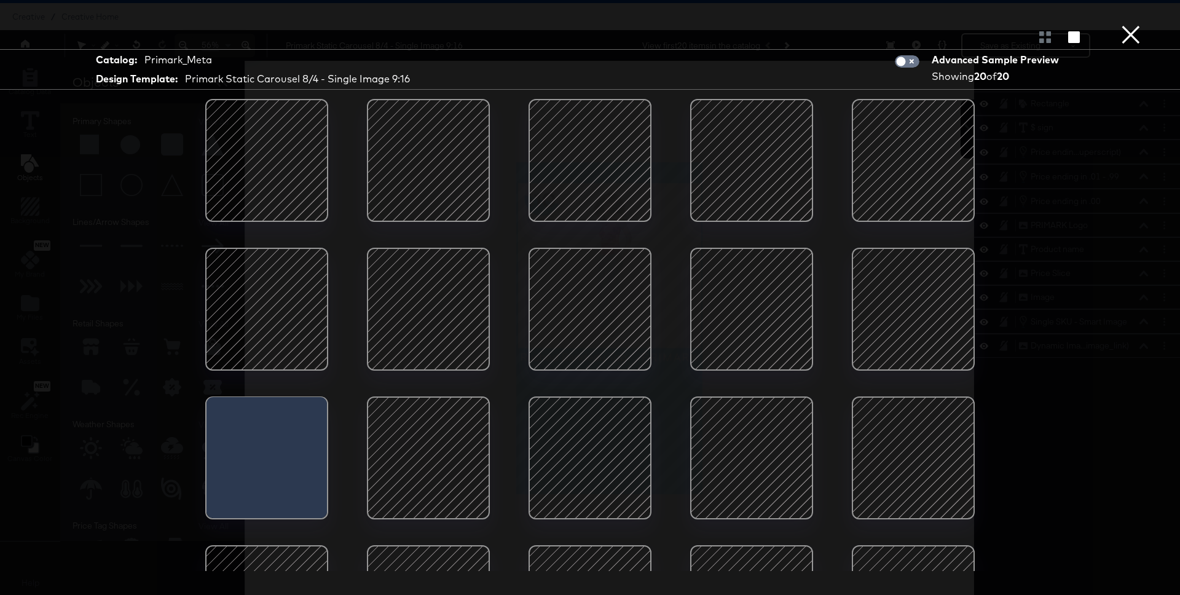
click at [752, 306] on div at bounding box center [752, 309] width 104 height 104
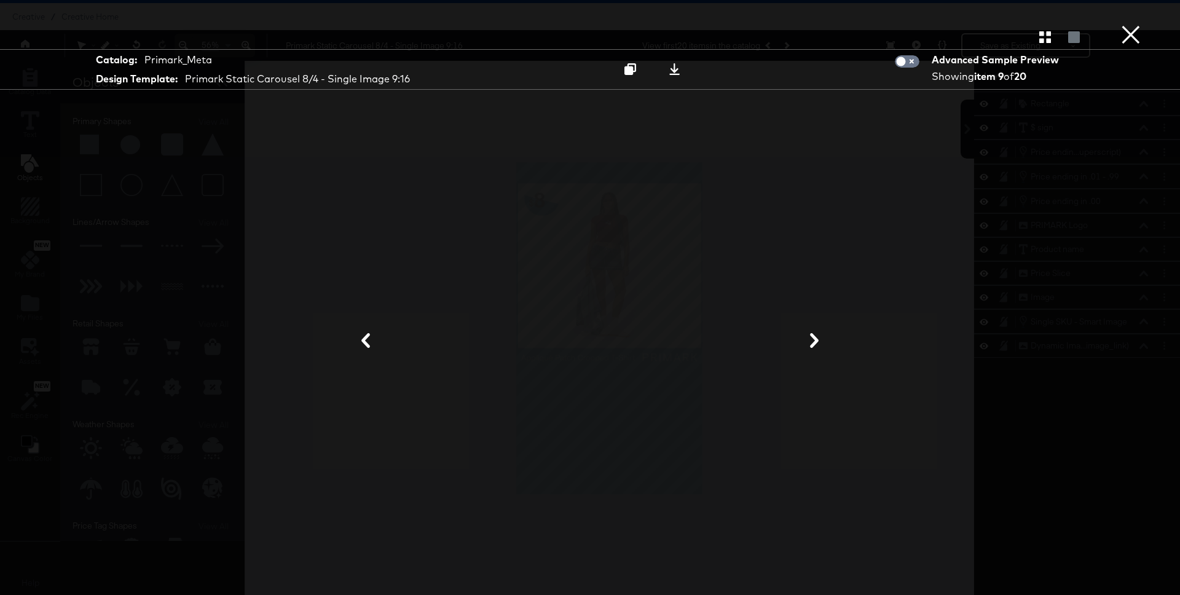
click at [856, 234] on div at bounding box center [590, 341] width 922 height 472
click at [676, 65] on icon at bounding box center [675, 69] width 12 height 12
click at [985, 25] on button "×" at bounding box center [1131, 12] width 25 height 25
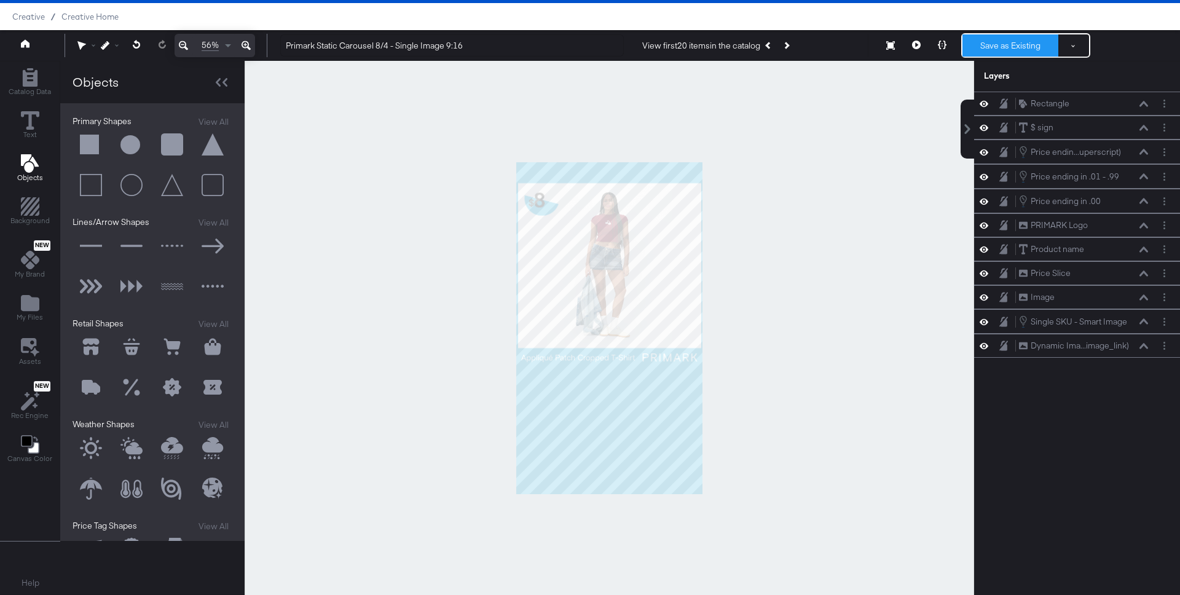
click at [985, 43] on button "Save as Existing" at bounding box center [1011, 45] width 96 height 22
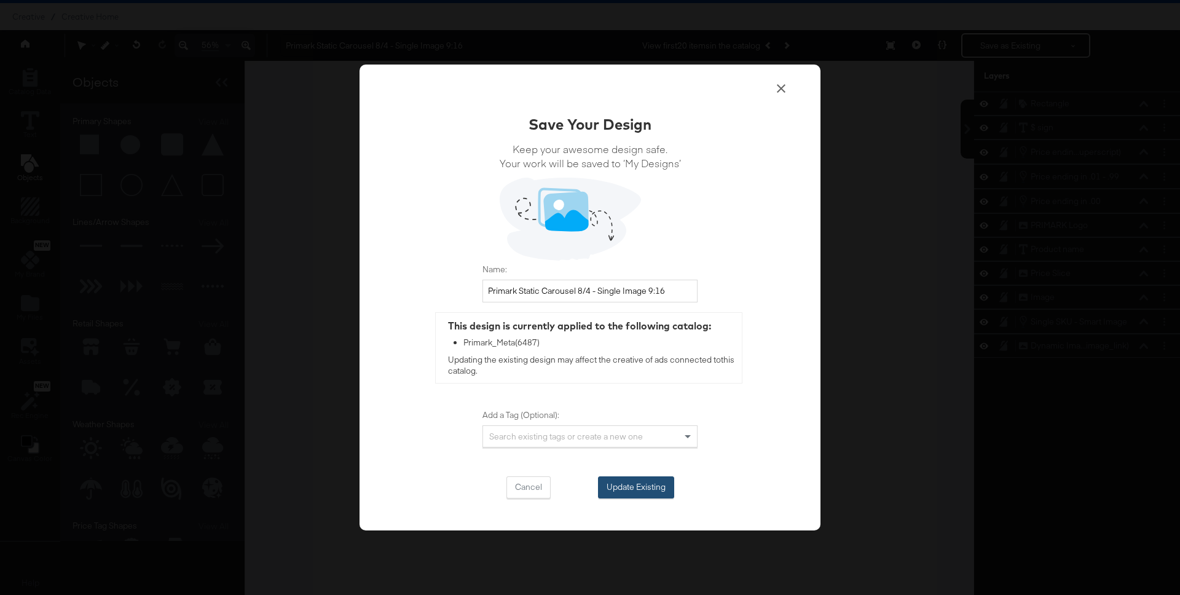
click at [644, 489] on button "Update Existing" at bounding box center [636, 487] width 76 height 22
